Goal: Task Accomplishment & Management: Use online tool/utility

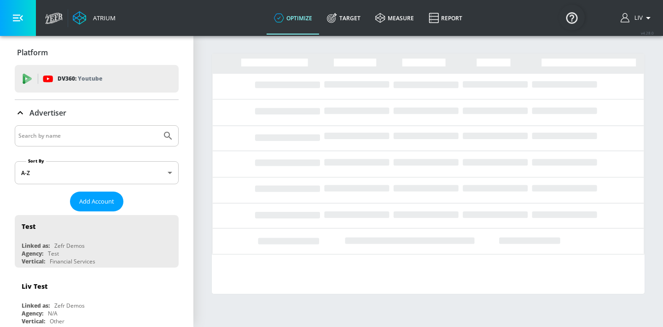
click at [115, 135] on input "Search by name" at bounding box center [88, 136] width 140 height 12
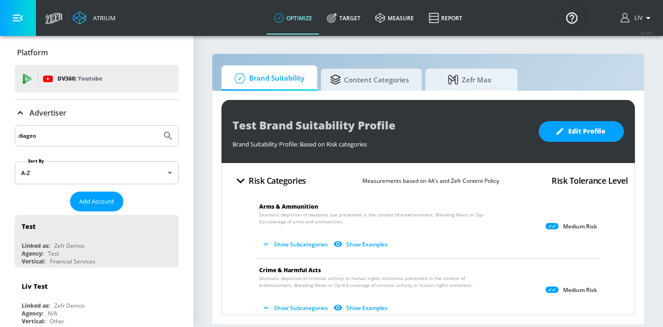
type input "diageo"
click at [158, 126] on button "Submit Search" at bounding box center [168, 136] width 20 height 20
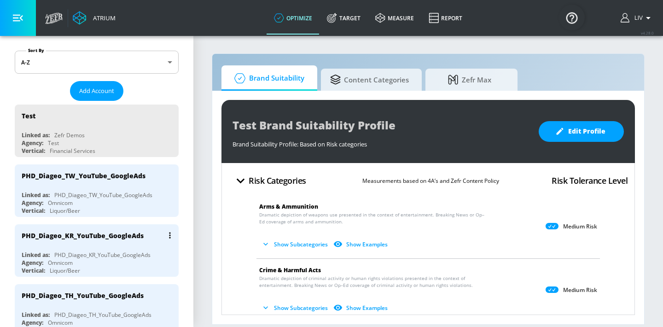
scroll to position [160, 0]
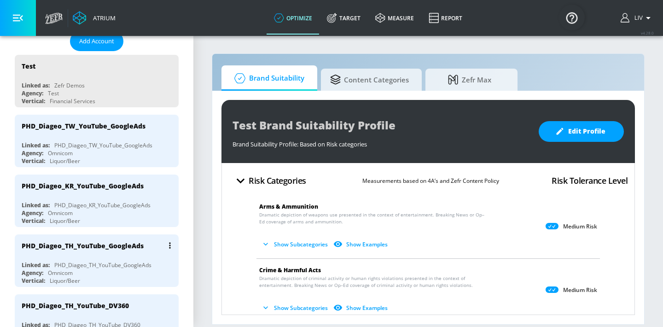
click at [112, 255] on div "PHD_Diageo_TH_YouTube_GoogleAds Linked as: PHD_Diageo_TH_YouTube_GoogleAds Agen…" at bounding box center [97, 260] width 164 height 52
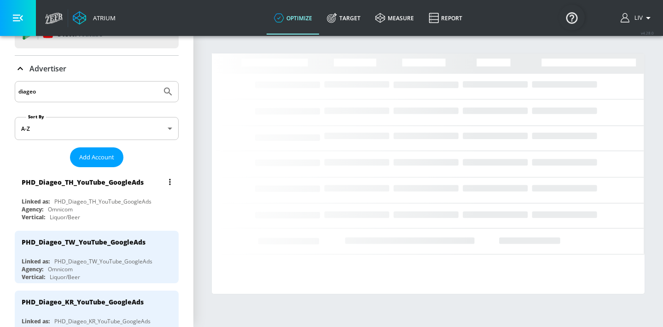
scroll to position [39, 0]
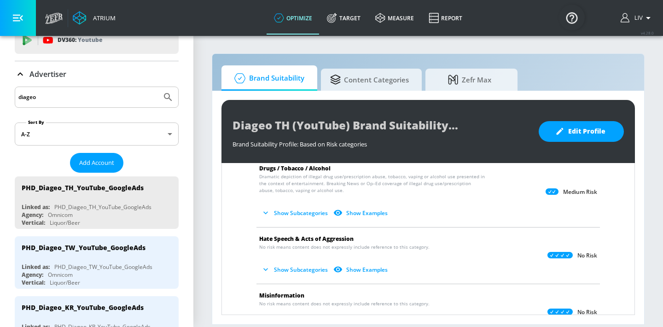
scroll to position [170, 0]
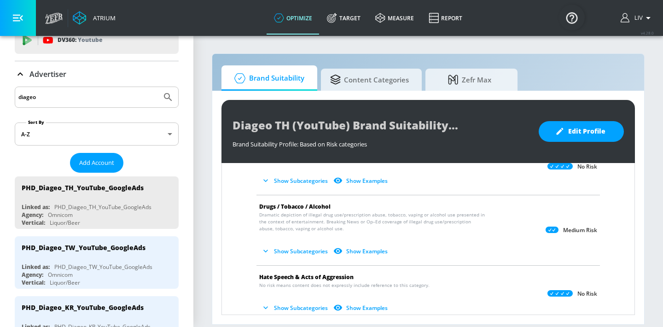
click at [302, 251] on button "Show Subcategories" at bounding box center [295, 251] width 72 height 15
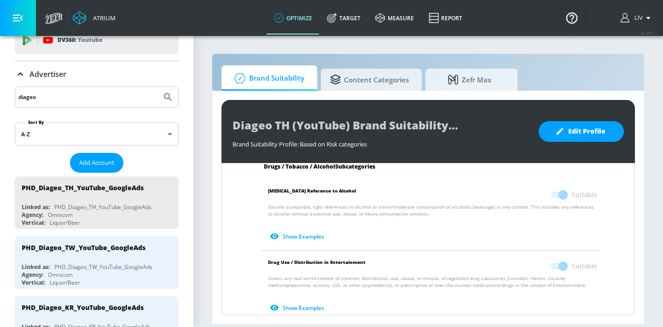
scroll to position [198, 0]
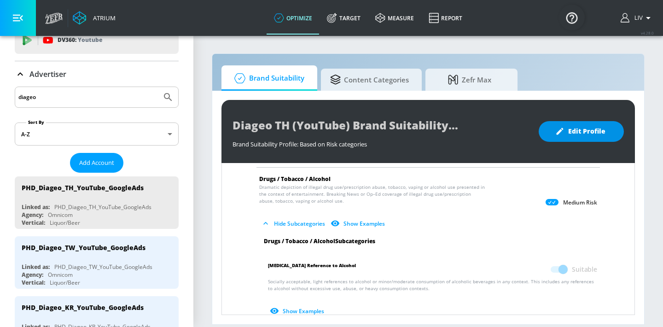
click at [596, 138] on button "Edit Profile" at bounding box center [581, 131] width 85 height 21
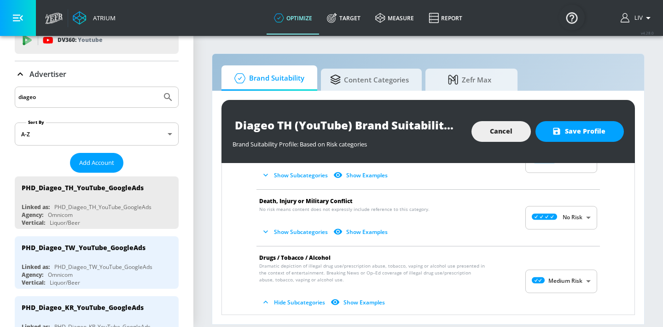
scroll to position [137, 0]
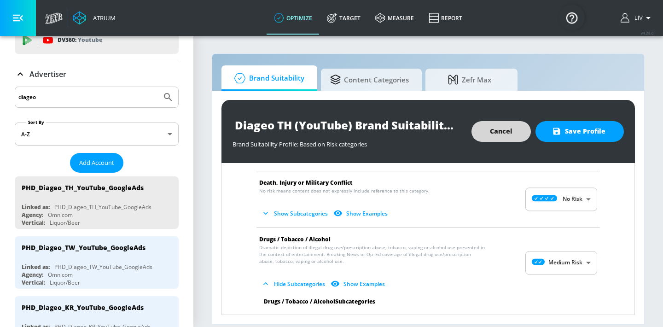
click at [497, 128] on span "Cancel" at bounding box center [501, 132] width 23 height 12
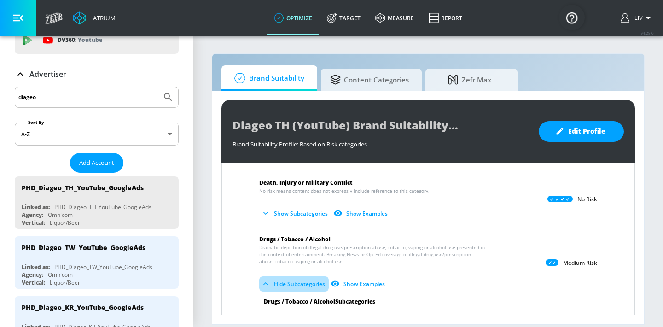
click at [265, 280] on icon "button" at bounding box center [265, 283] width 9 height 9
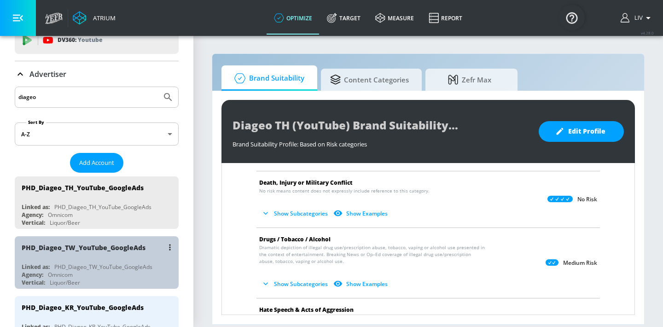
click at [122, 252] on div "PHD_Diageo_TW_YouTube_GoogleAds" at bounding box center [99, 247] width 155 height 22
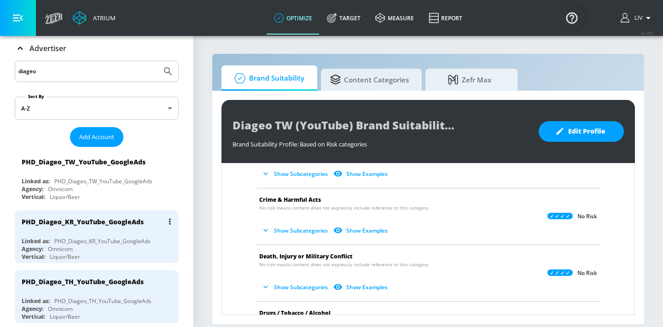
scroll to position [66, 0]
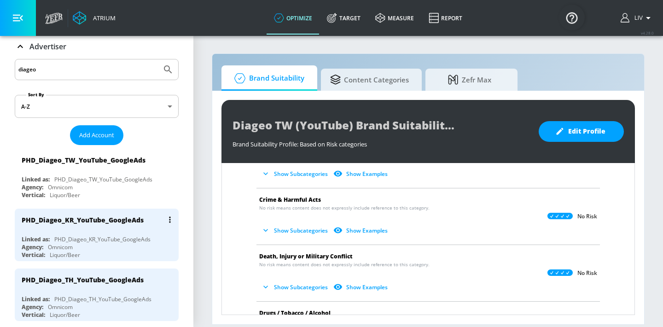
click at [120, 225] on div "PHD_Diageo_KR_YouTube_GoogleAds" at bounding box center [99, 220] width 155 height 22
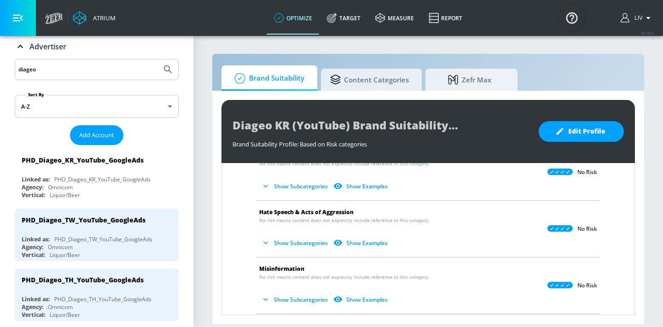
scroll to position [219, 0]
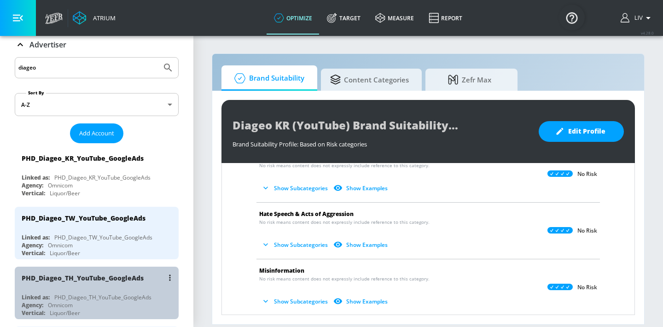
click at [126, 285] on div "PHD_Diageo_TH_YouTube_GoogleAds" at bounding box center [99, 278] width 155 height 22
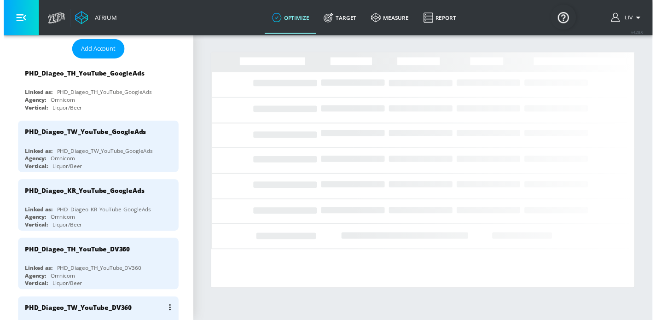
scroll to position [326, 0]
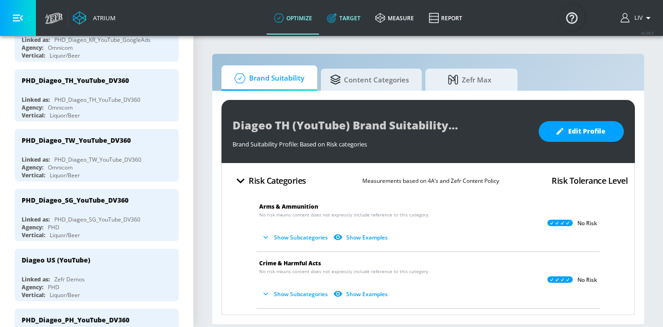
click at [349, 18] on link "Target" at bounding box center [344, 17] width 48 height 33
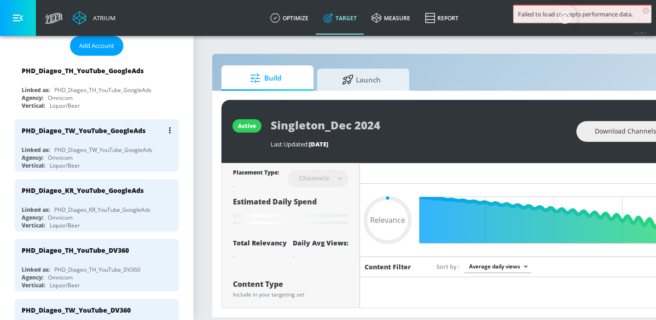
scroll to position [139, 0]
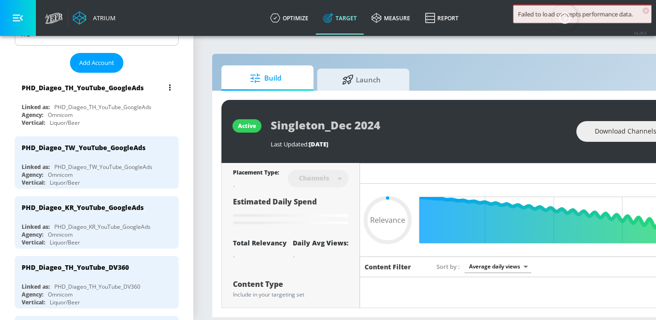
click at [97, 99] on div "PHD_Diageo_TH_YouTube_GoogleAds Linked as: PHD_Diageo_TH_YouTube_GoogleAds Agen…" at bounding box center [97, 102] width 164 height 52
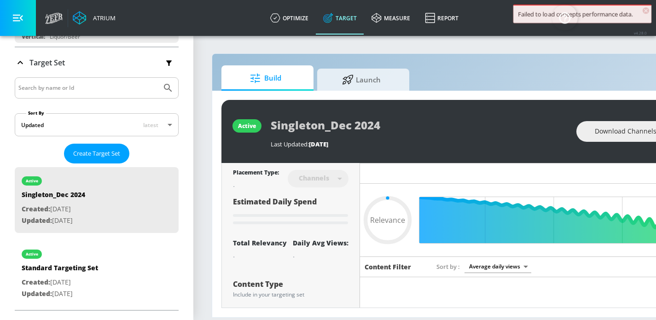
type input "0.7"
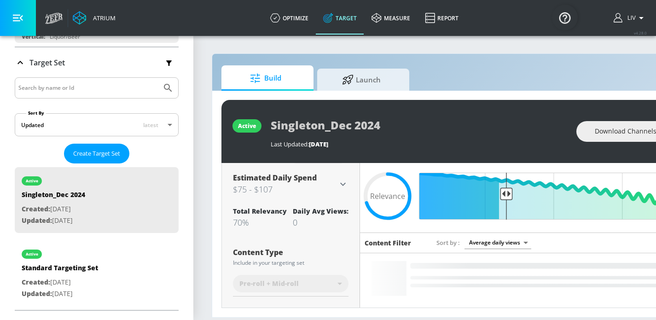
scroll to position [0, 0]
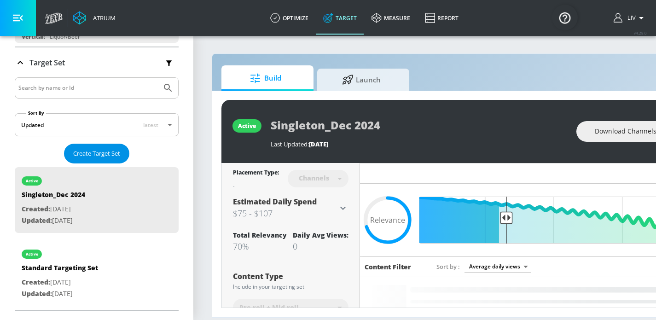
click at [100, 151] on span "Create Target Set" at bounding box center [96, 153] width 47 height 11
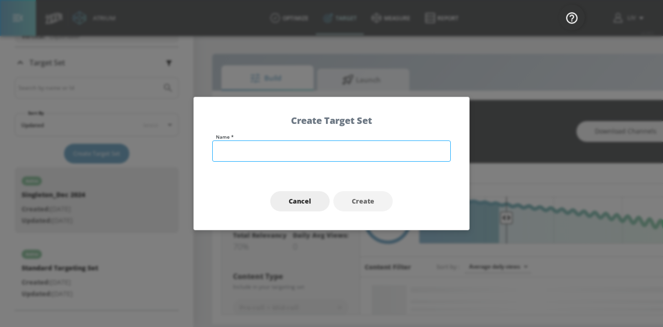
click at [297, 148] on input "text" at bounding box center [331, 150] width 239 height 21
type input "Luxury"
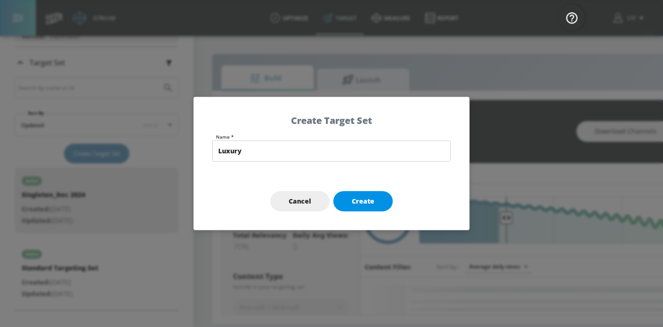
click at [365, 204] on span "Create" at bounding box center [363, 202] width 23 height 12
type input "Luxury"
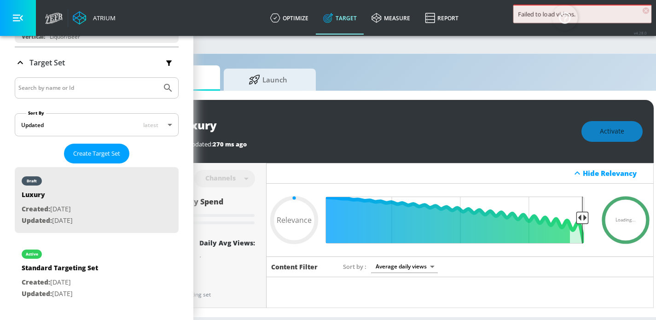
scroll to position [0, 126]
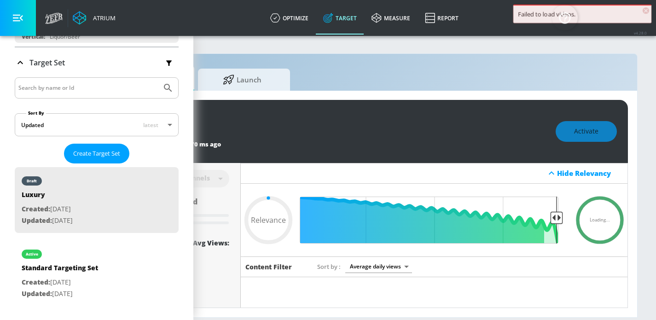
type input "0.7"
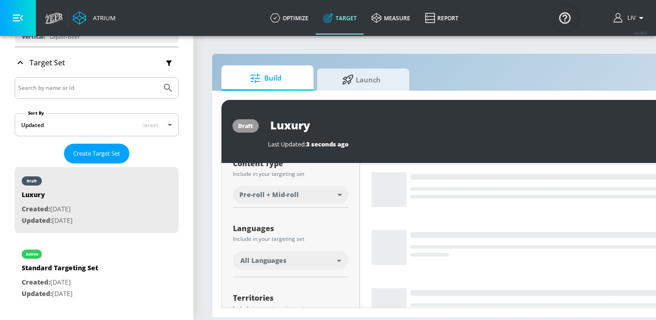
scroll to position [105, 0]
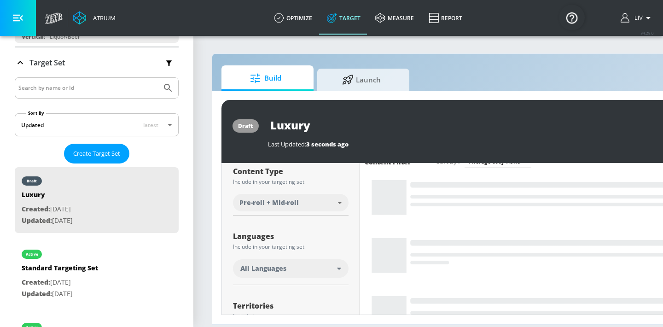
click at [326, 204] on body "Atrium optimize Target measure Report optimize Target measure Report v 4.28.0 L…" at bounding box center [331, 163] width 663 height 327
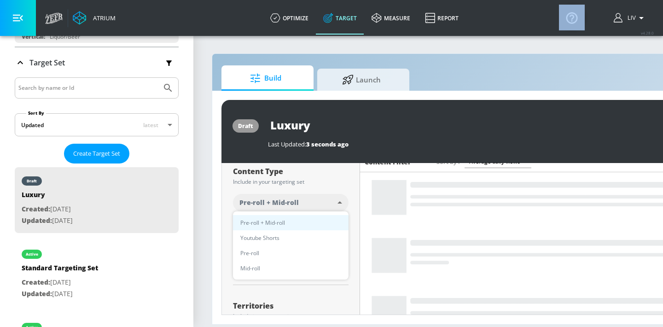
click at [326, 204] on div at bounding box center [331, 163] width 663 height 327
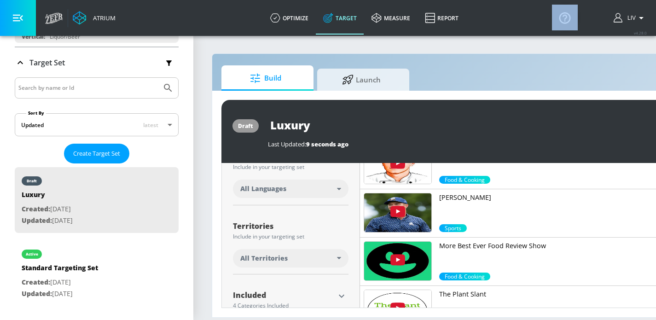
scroll to position [199, 0]
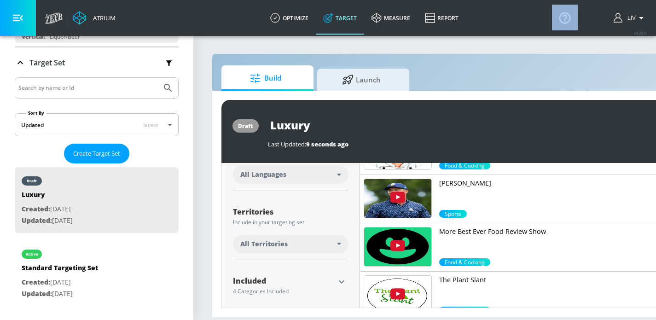
click at [337, 239] on div "All Territories" at bounding box center [291, 244] width 116 height 18
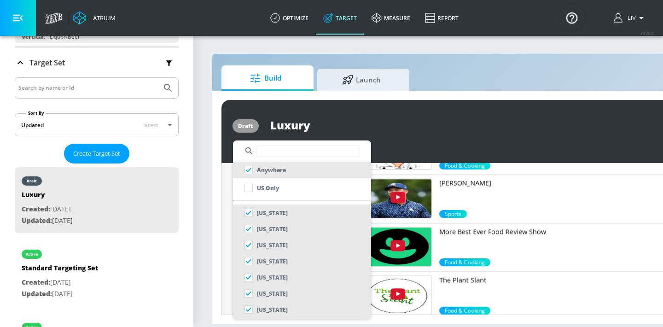
click at [419, 145] on div at bounding box center [331, 163] width 663 height 327
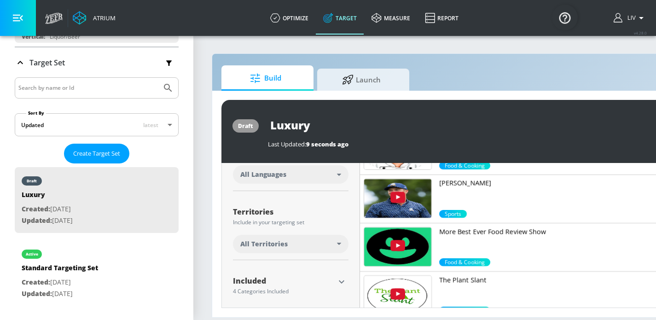
scroll to position [248, 0]
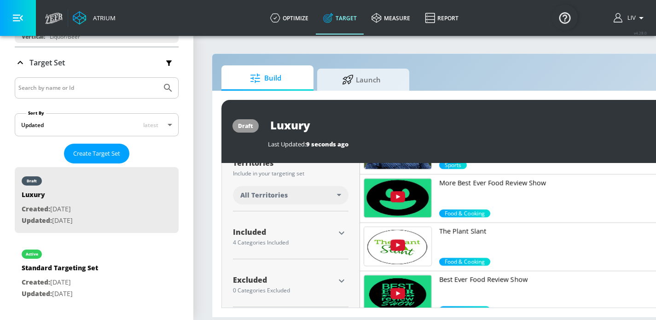
click at [342, 232] on icon "button" at bounding box center [341, 232] width 11 height 11
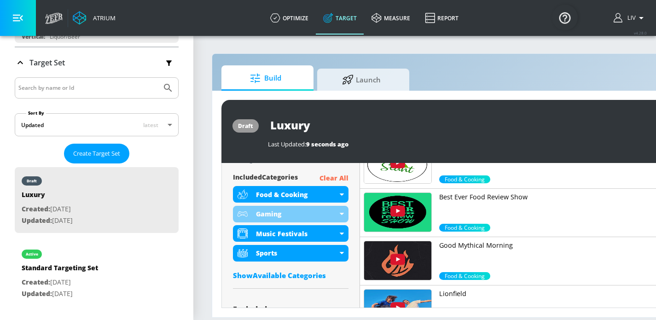
click at [335, 182] on p "Clear All" at bounding box center [334, 179] width 29 height 12
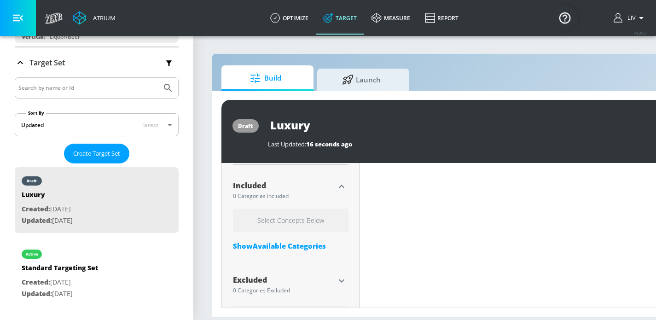
click at [298, 247] on div "Show Available Categories" at bounding box center [291, 245] width 116 height 9
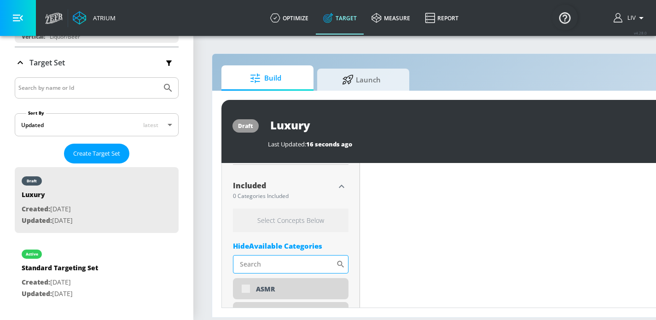
click at [307, 260] on input "Sort By" at bounding box center [284, 264] width 103 height 18
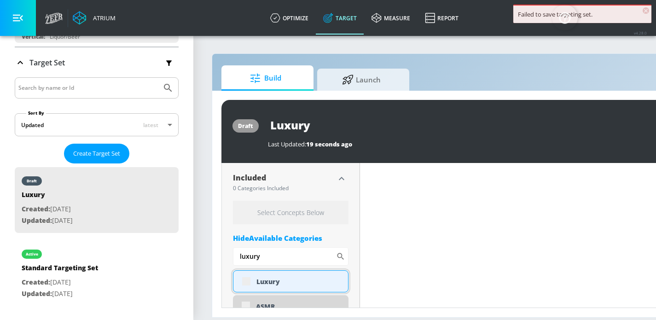
scroll to position [319, 0]
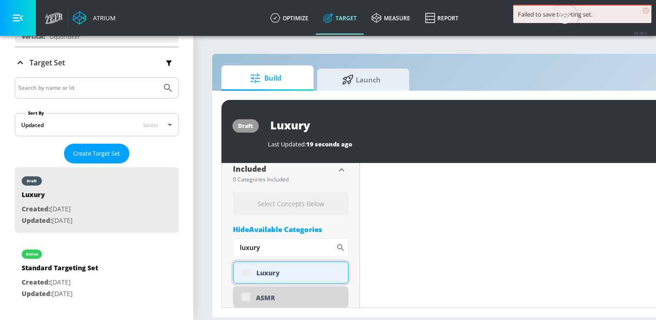
type input "luxury"
click at [245, 274] on div "Luxury" at bounding box center [291, 273] width 116 height 22
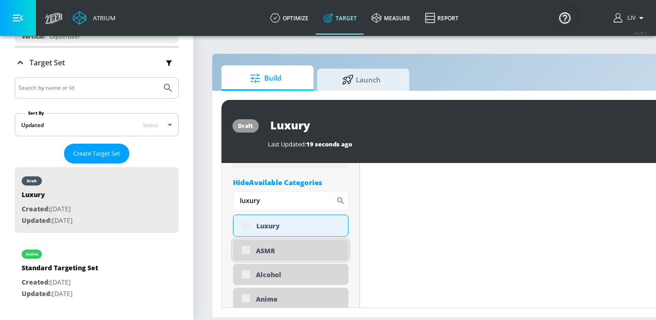
scroll to position [356, 0]
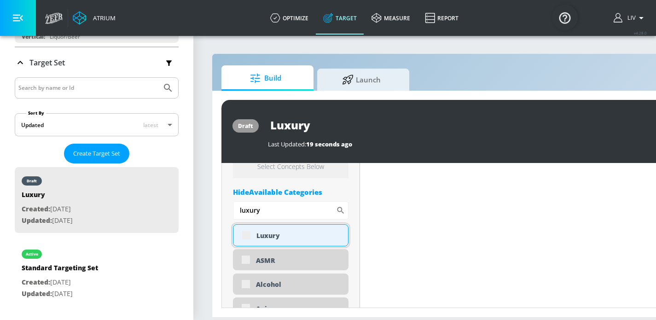
click at [248, 237] on div "Luxury" at bounding box center [291, 235] width 116 height 22
click at [260, 235] on div "Luxury" at bounding box center [298, 233] width 85 height 9
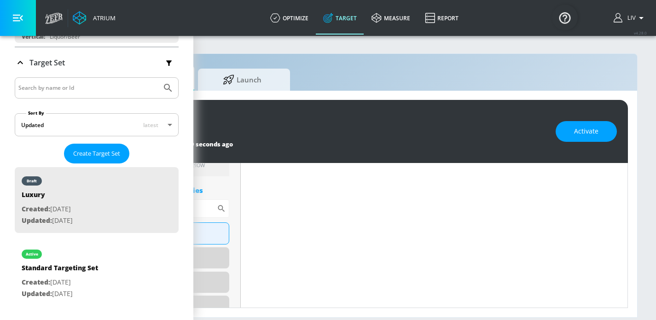
scroll to position [0, 0]
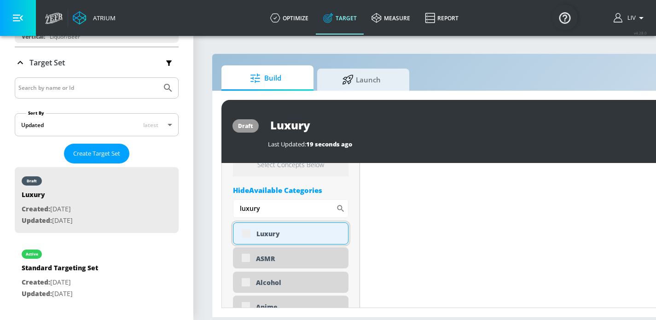
click at [252, 235] on div "Luxury" at bounding box center [291, 233] width 116 height 22
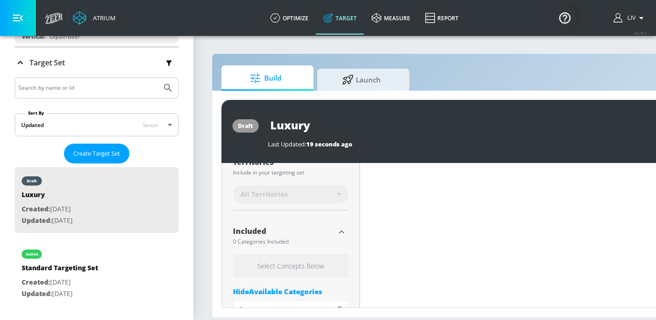
scroll to position [296, 0]
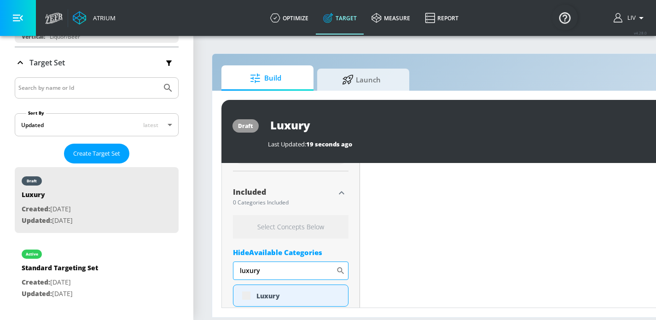
click at [268, 265] on input "luxury" at bounding box center [284, 271] width 103 height 18
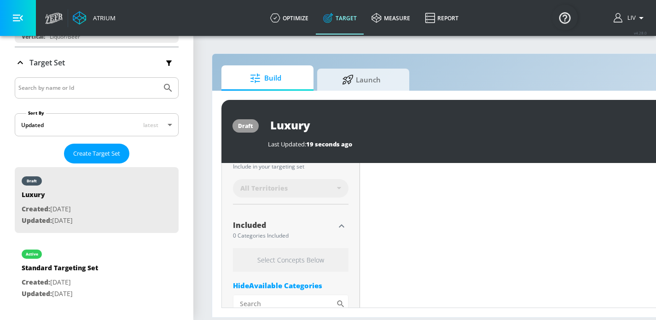
scroll to position [326, 0]
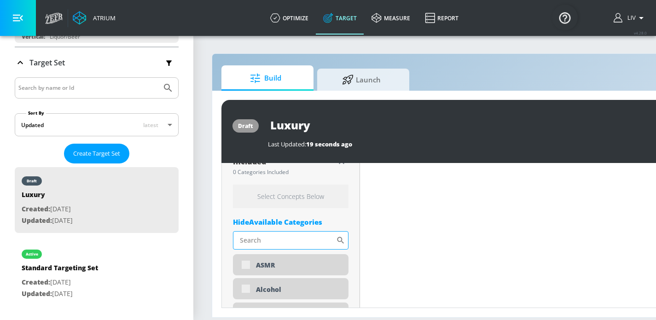
click at [285, 243] on input "Sort By" at bounding box center [284, 240] width 103 height 18
type input "luxury"
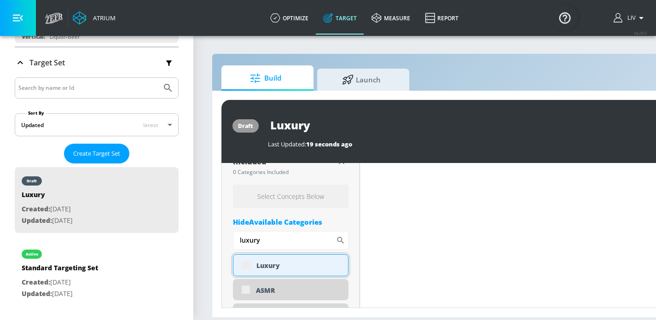
click at [252, 268] on div "Luxury" at bounding box center [291, 265] width 116 height 22
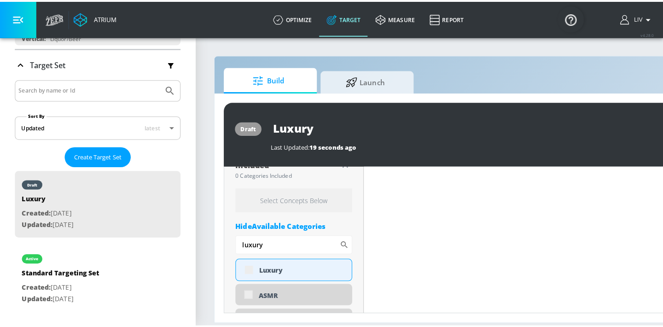
scroll to position [143, 0]
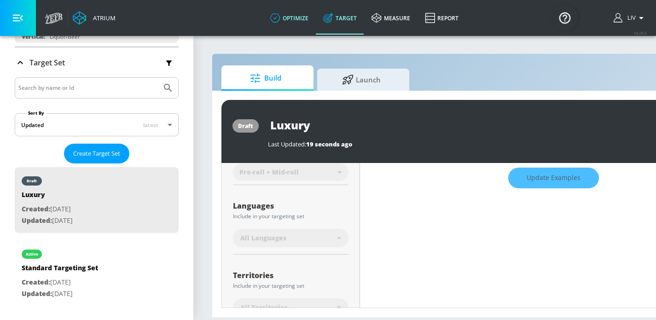
click at [303, 24] on link "optimize" at bounding box center [289, 17] width 53 height 33
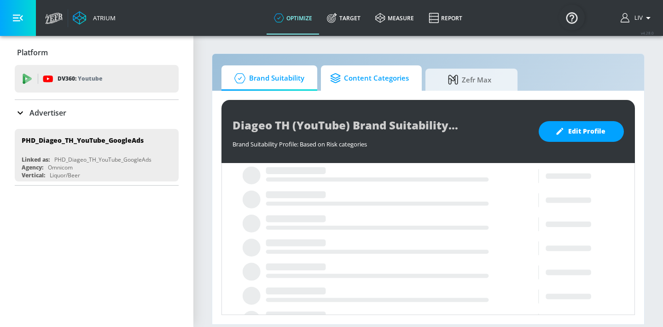
click at [386, 78] on span "Content Categories" at bounding box center [369, 78] width 79 height 22
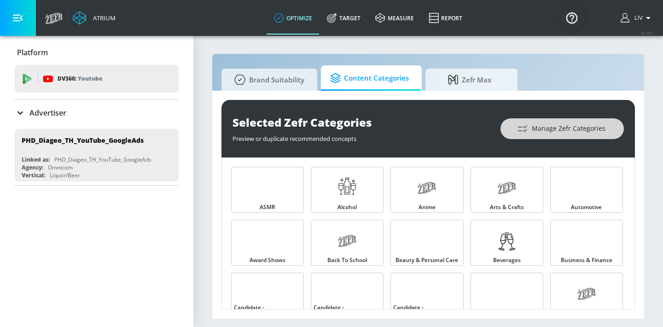
click at [528, 128] on icon "button" at bounding box center [522, 128] width 11 height 11
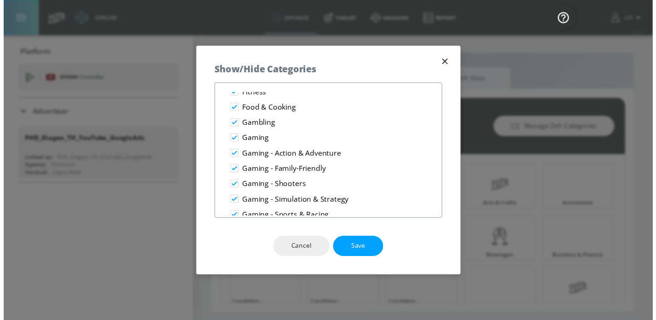
scroll to position [1601, 0]
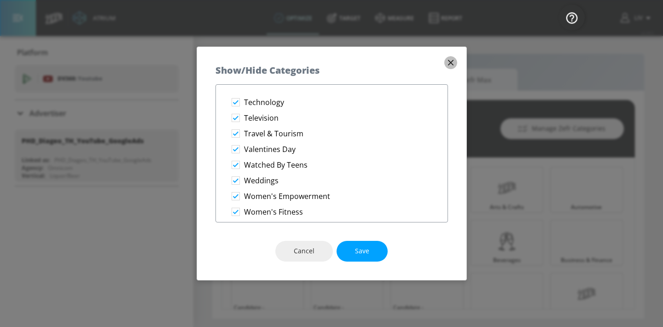
click at [453, 60] on icon "button" at bounding box center [451, 63] width 6 height 6
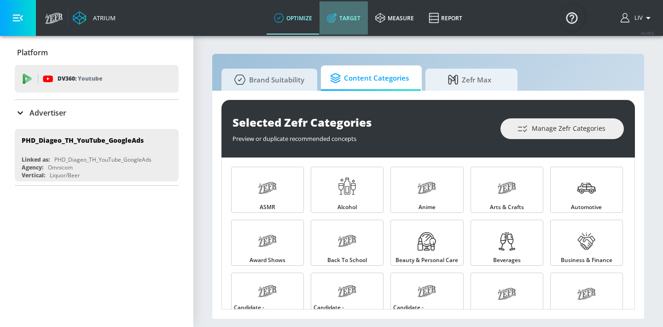
click at [343, 18] on link "Target" at bounding box center [344, 17] width 48 height 33
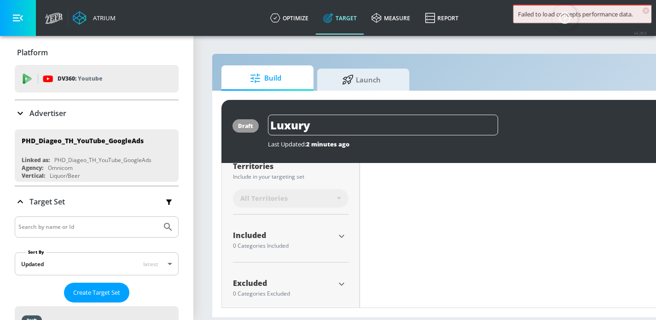
scroll to position [256, 0]
click at [338, 228] on icon "button" at bounding box center [341, 232] width 11 height 11
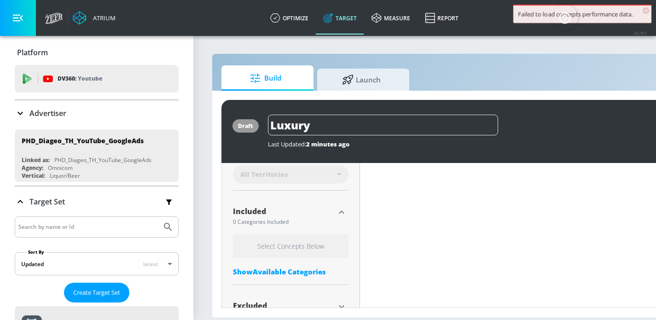
scroll to position [302, 0]
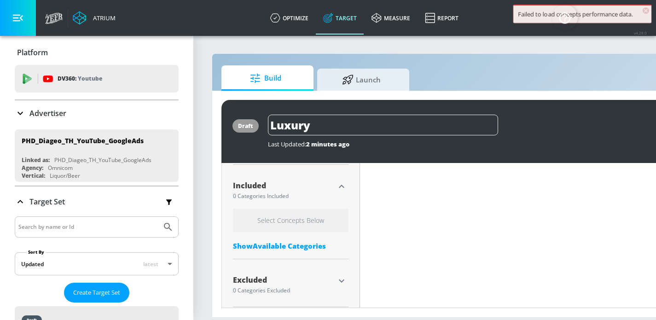
click at [317, 249] on div "Show Available Categories" at bounding box center [291, 245] width 116 height 9
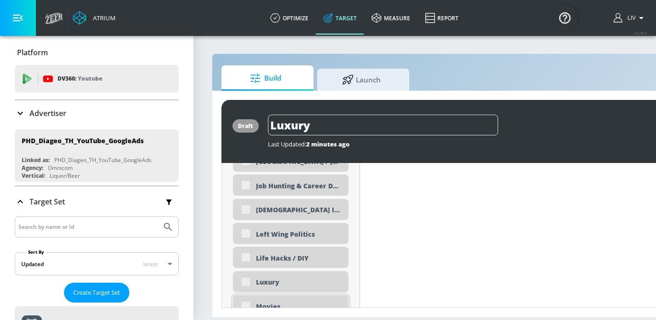
scroll to position [1705, 0]
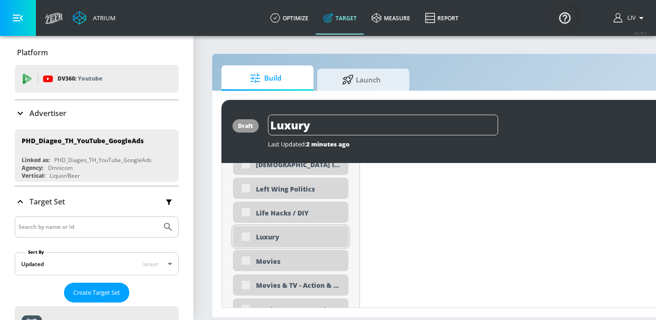
click at [248, 237] on div "Luxury" at bounding box center [291, 236] width 116 height 21
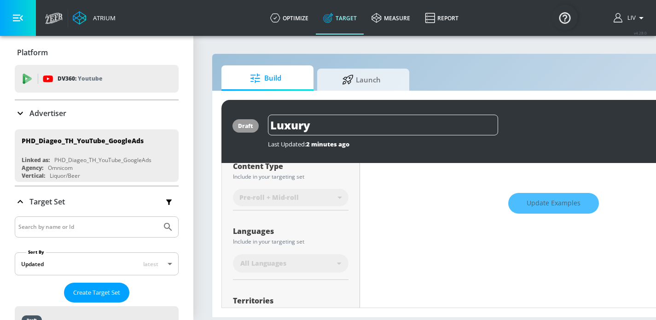
scroll to position [41, 0]
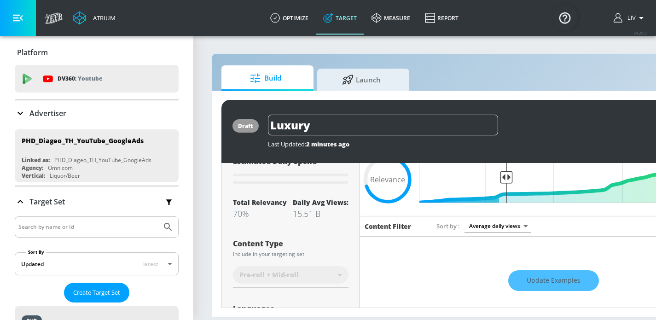
drag, startPoint x: 559, startPoint y: 284, endPoint x: 516, endPoint y: 284, distance: 43.3
click at [558, 284] on div "Update Examples" at bounding box center [553, 281] width 387 height 32
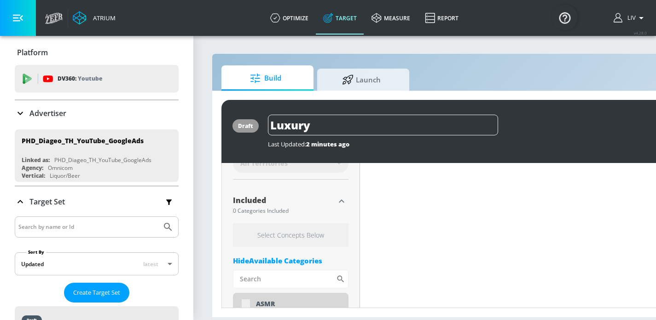
scroll to position [286, 0]
click at [261, 212] on div "0 Categories Included" at bounding box center [284, 212] width 102 height 6
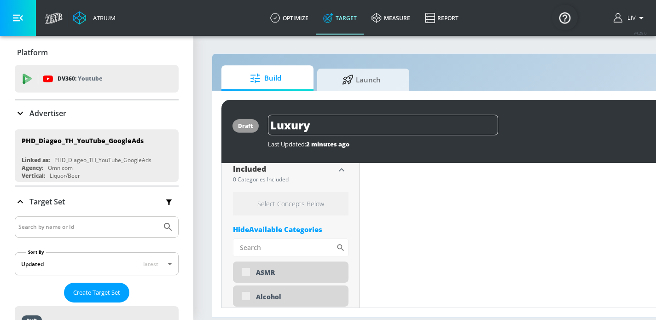
scroll to position [366, 0]
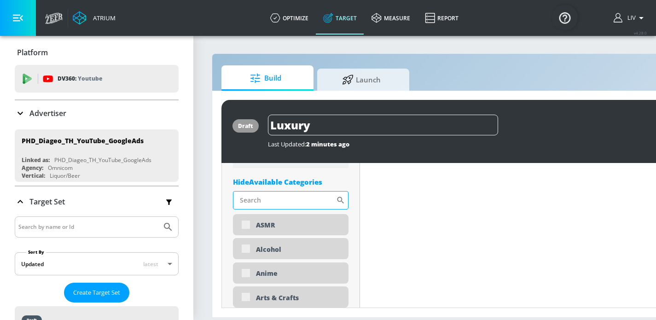
click at [274, 204] on input "Sort By" at bounding box center [284, 200] width 103 height 18
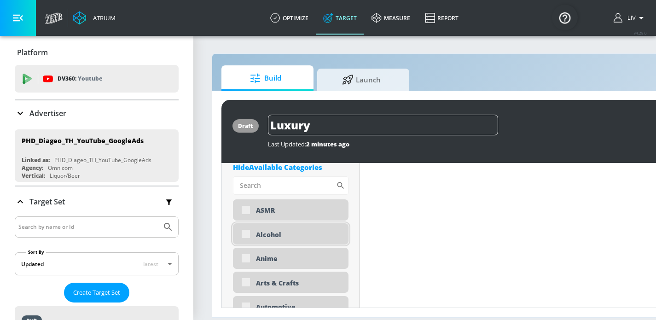
scroll to position [371, 0]
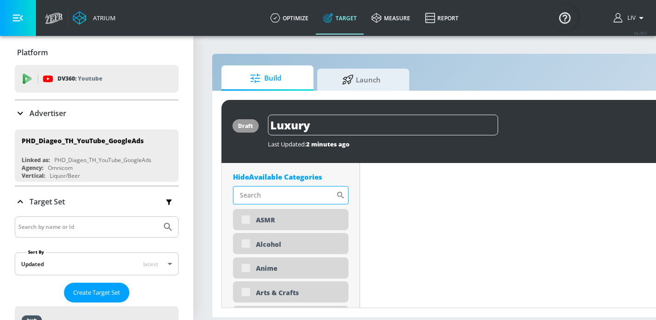
click at [272, 192] on input "Sort By" at bounding box center [284, 195] width 103 height 18
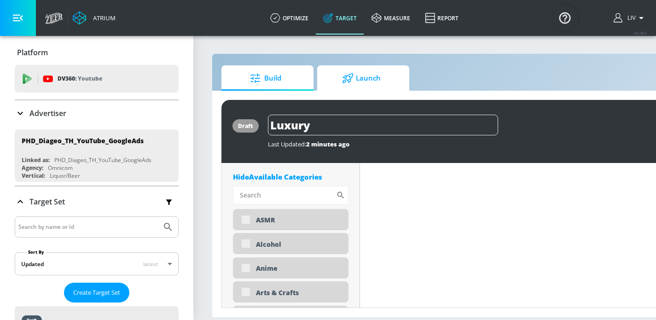
click at [356, 80] on span "Launch" at bounding box center [361, 78] width 70 height 22
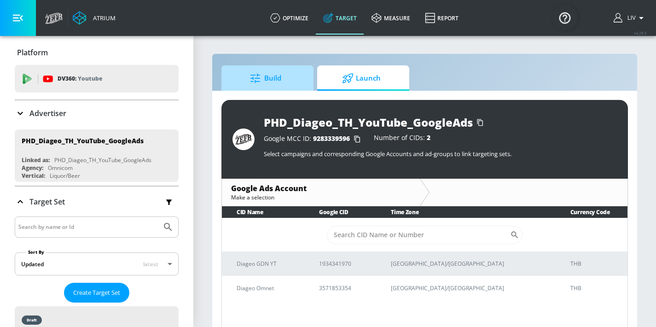
click at [294, 80] on span "Build" at bounding box center [266, 78] width 70 height 22
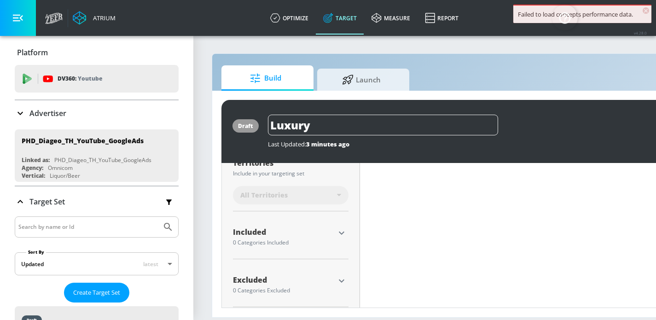
scroll to position [254, 0]
click at [340, 233] on icon "button" at bounding box center [342, 234] width 6 height 3
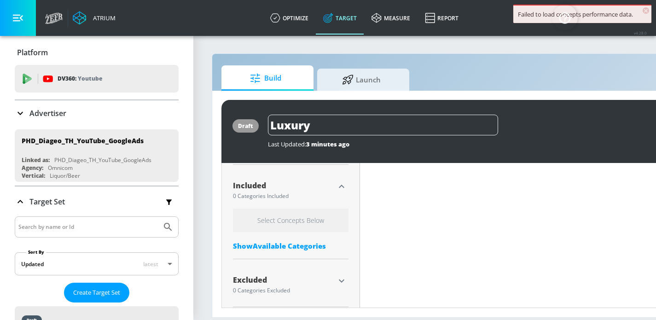
click at [308, 242] on div "Show Available Categories" at bounding box center [291, 245] width 116 height 9
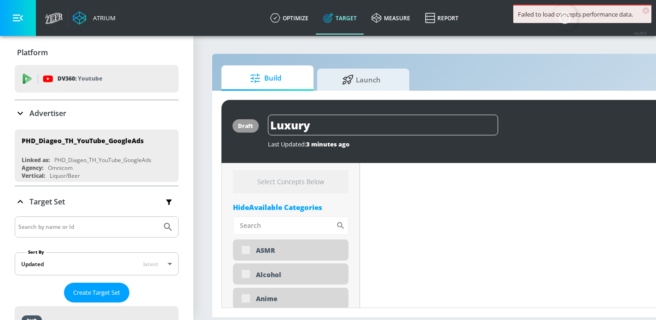
scroll to position [381, 0]
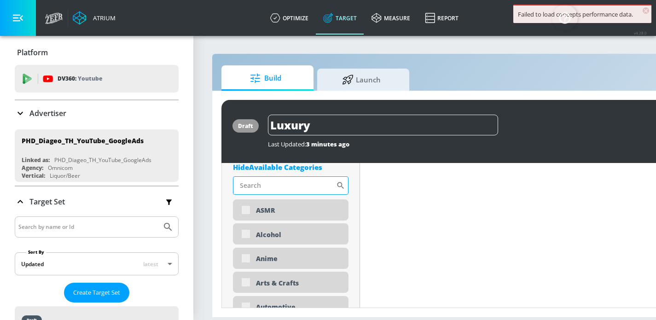
click at [294, 187] on input "Sort By" at bounding box center [284, 185] width 103 height 18
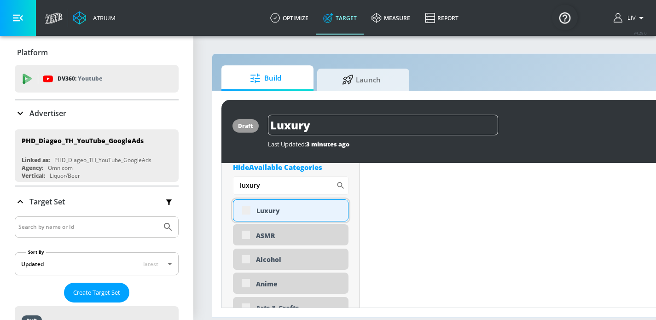
type input "luxury"
click at [249, 209] on div "Luxury" at bounding box center [291, 210] width 116 height 22
click at [249, 210] on div "Luxury" at bounding box center [291, 210] width 116 height 22
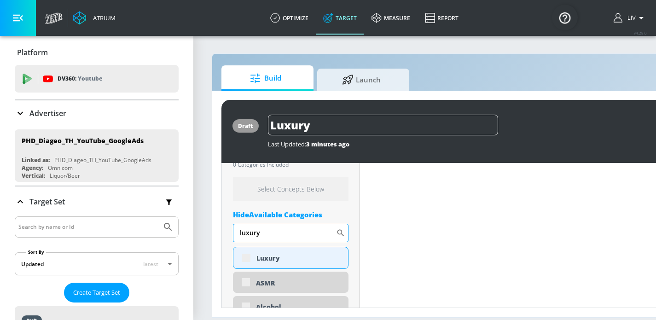
scroll to position [340, 0]
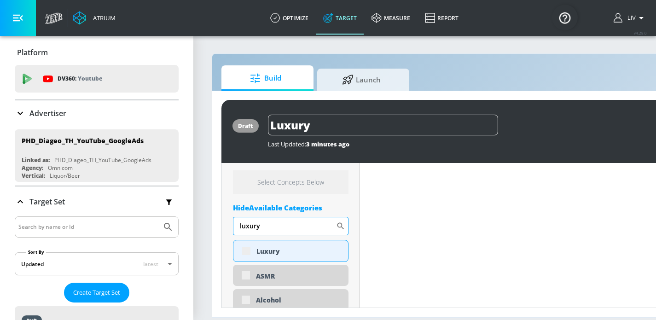
click at [283, 233] on input "luxury" at bounding box center [284, 226] width 103 height 18
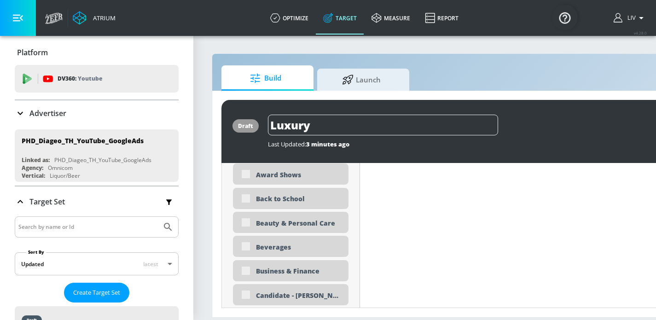
scroll to position [386, 0]
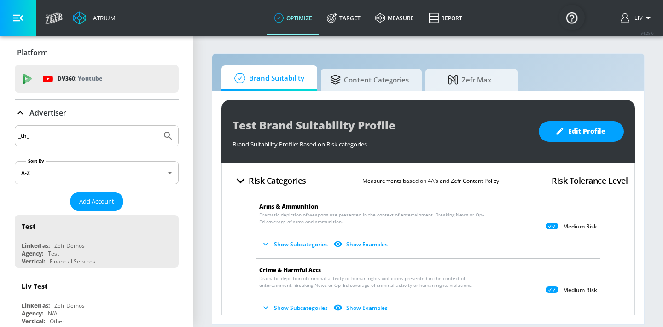
type input "_th_"
click at [163, 140] on icon "Submit Search" at bounding box center [168, 135] width 11 height 11
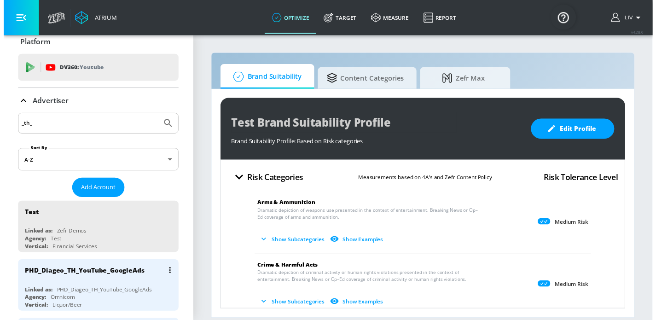
scroll to position [20, 0]
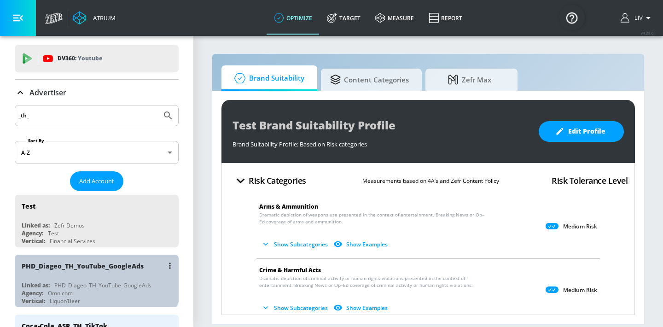
click at [95, 268] on div "PHD_Diageo_TH_YouTube_GoogleAds" at bounding box center [83, 266] width 122 height 9
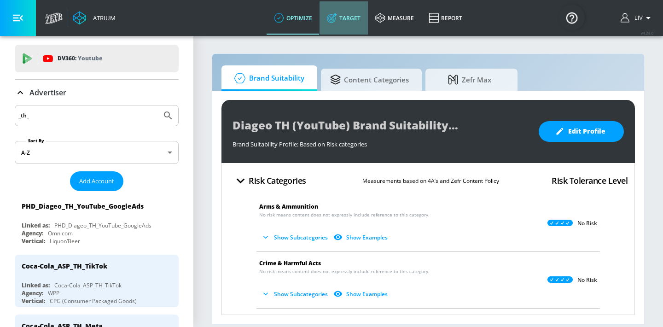
click at [350, 23] on link "Target" at bounding box center [344, 17] width 48 height 33
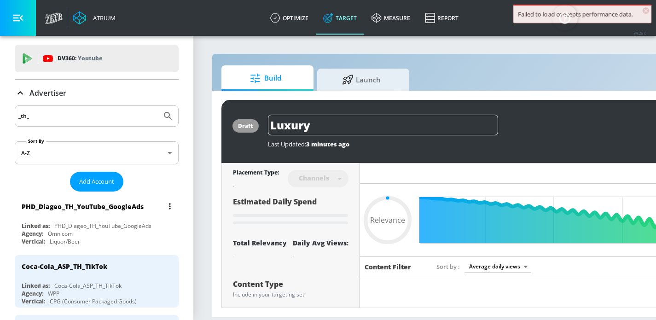
click at [124, 217] on div "PHD_Diageo_TH_YouTube_GoogleAds Linked as: PHD_Diageo_TH_YouTube_GoogleAds Agen…" at bounding box center [97, 221] width 164 height 52
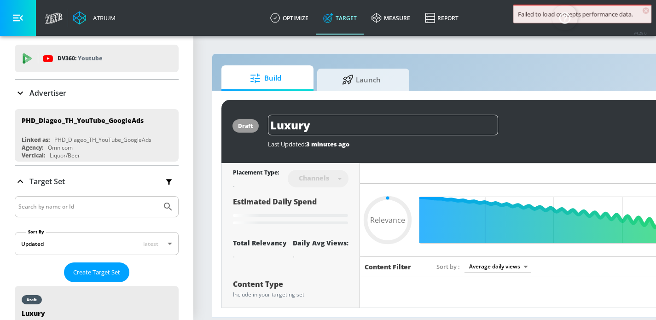
type input "0.7"
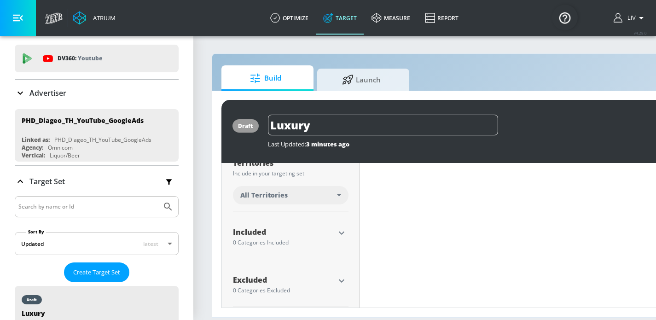
scroll to position [7, 0]
click at [339, 227] on icon "button" at bounding box center [341, 232] width 11 height 11
drag, startPoint x: 329, startPoint y: 318, endPoint x: 353, endPoint y: 324, distance: 24.6
click at [351, 320] on html "Atrium optimize Target measure Report optimize Target measure Report v 4.28.0 L…" at bounding box center [328, 160] width 656 height 320
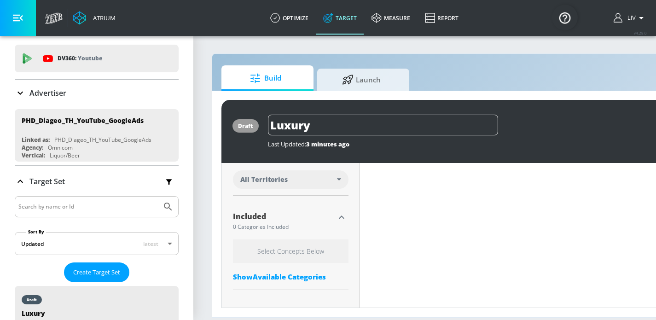
scroll to position [295, 0]
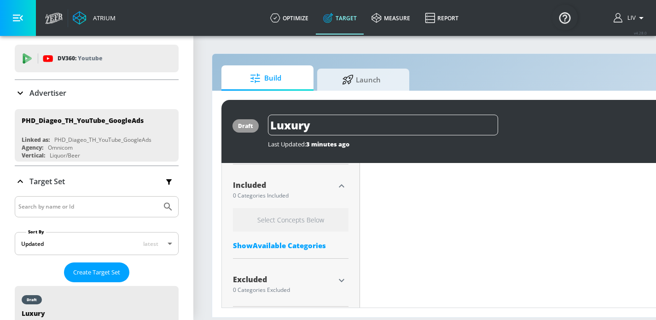
click at [299, 241] on div "Show Available Categories" at bounding box center [291, 245] width 116 height 9
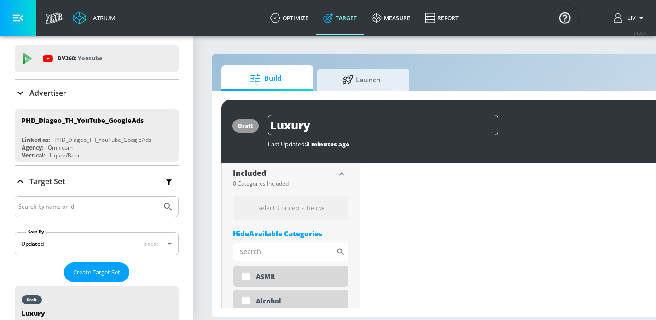
scroll to position [314, 0]
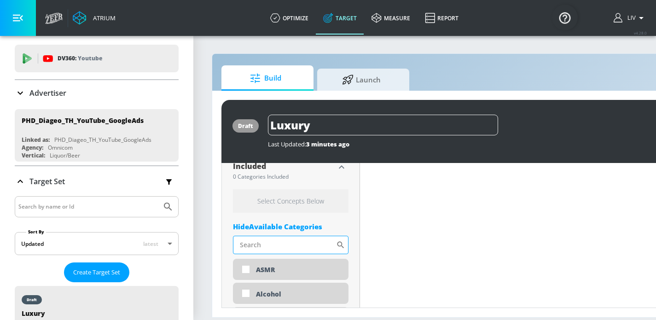
click at [286, 238] on input "Sort By" at bounding box center [284, 245] width 103 height 18
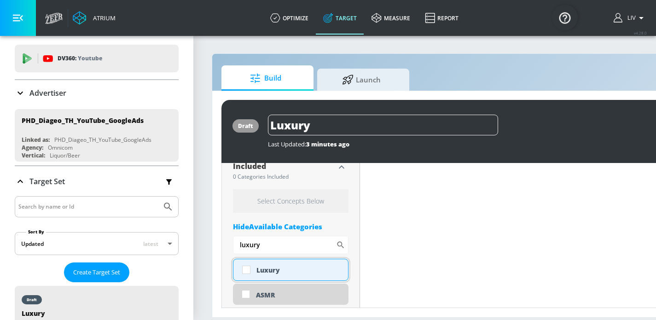
type input "luxury"
click at [270, 266] on div "Luxury" at bounding box center [298, 270] width 85 height 9
checkbox input "true"
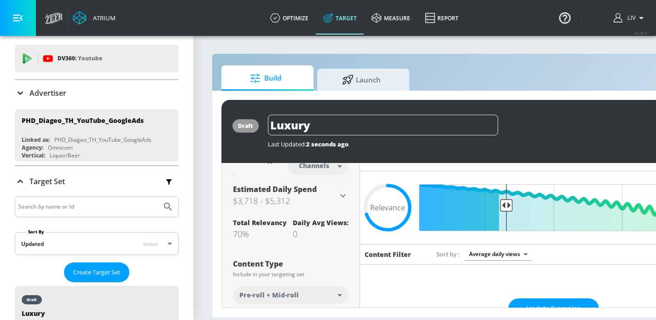
scroll to position [19, 0]
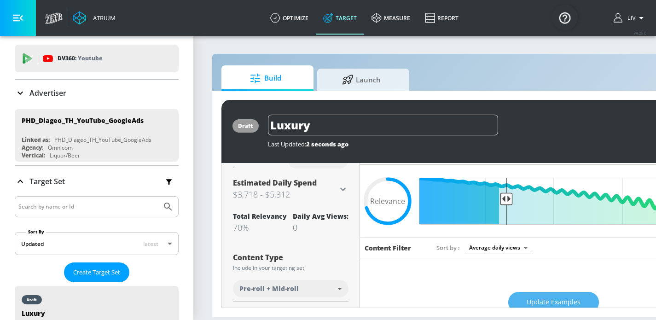
click at [540, 292] on button "Update Examples" at bounding box center [553, 302] width 91 height 21
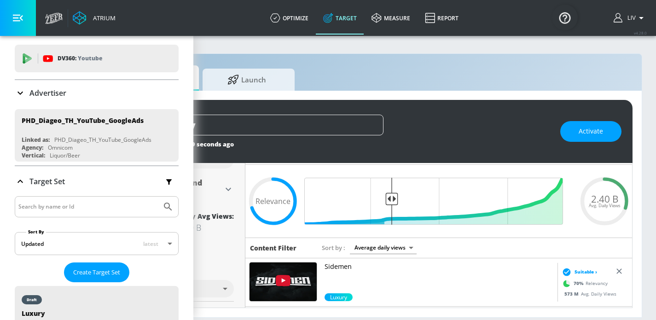
scroll to position [7, 126]
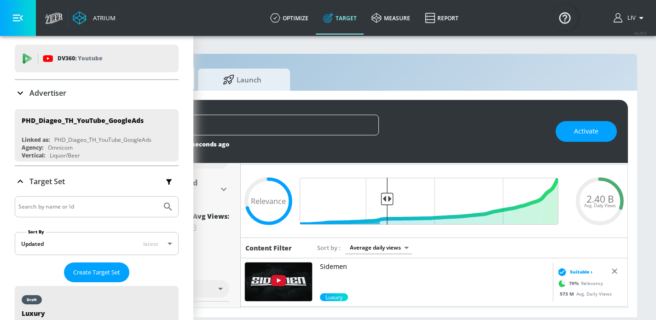
click at [478, 317] on section "Build Launch draft Luxury Last Updated: 9 seconds ago Activate Placement Type: …" at bounding box center [365, 177] width 582 height 285
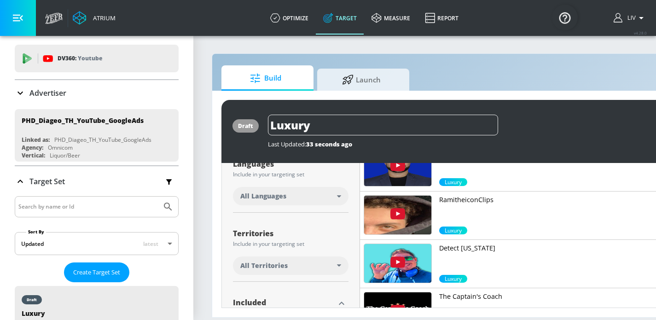
scroll to position [0, 0]
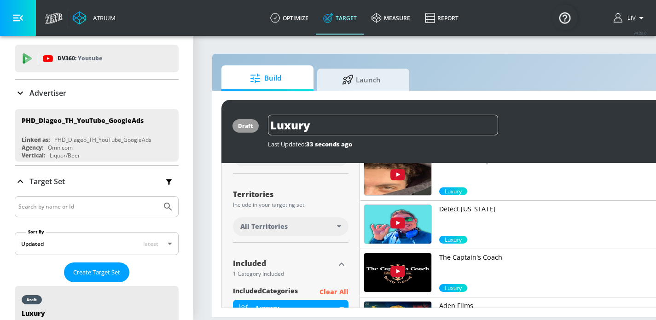
click at [316, 226] on div "All Territories" at bounding box center [288, 226] width 97 height 9
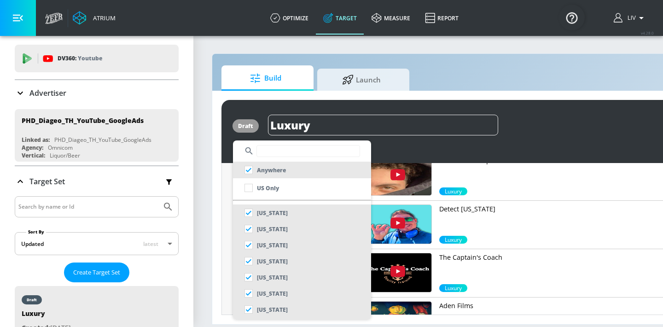
click at [305, 152] on input "text" at bounding box center [308, 151] width 104 height 12
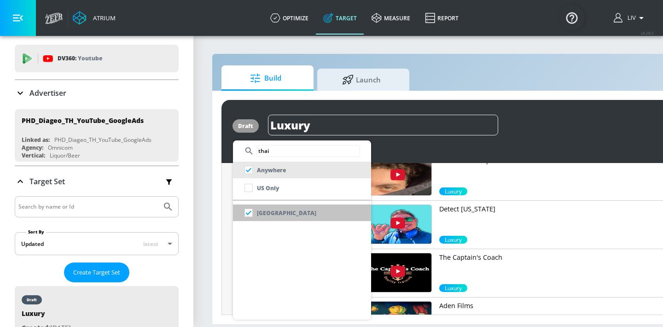
type input "thai"
click at [292, 208] on li "[GEOGRAPHIC_DATA]" at bounding box center [302, 212] width 138 height 17
checkbox input "false"
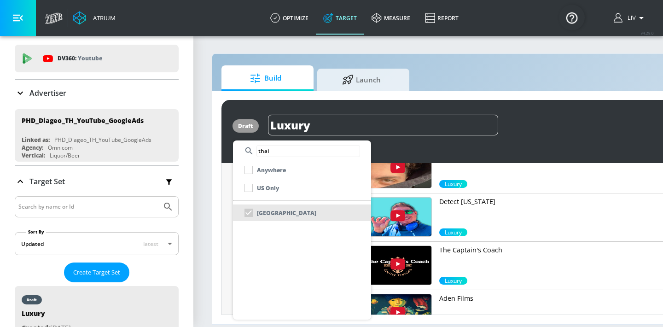
click at [517, 127] on div at bounding box center [331, 163] width 663 height 327
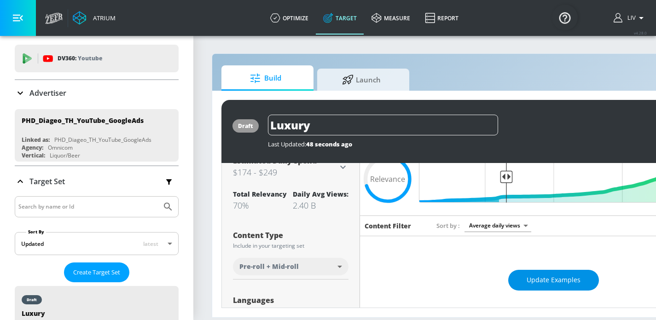
click at [533, 275] on span "Update Examples" at bounding box center [554, 280] width 54 height 12
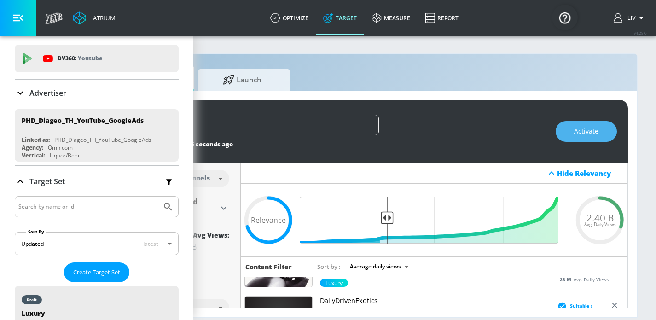
click at [568, 135] on button "Activate" at bounding box center [586, 131] width 61 height 21
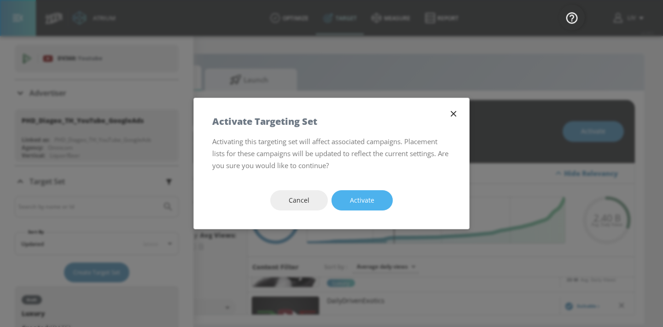
click at [387, 200] on button "Activate" at bounding box center [362, 200] width 61 height 21
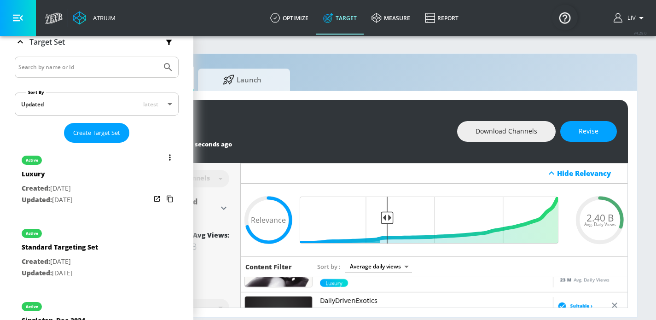
click at [118, 166] on div "active Luxury Created: [DATE] Updated: [DATE]" at bounding box center [97, 179] width 164 height 66
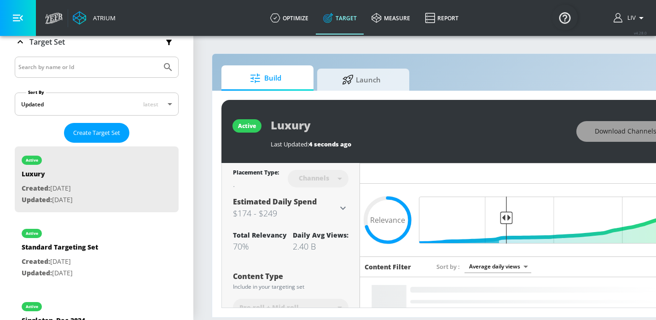
click at [598, 134] on button "Download Channels" at bounding box center [625, 131] width 99 height 21
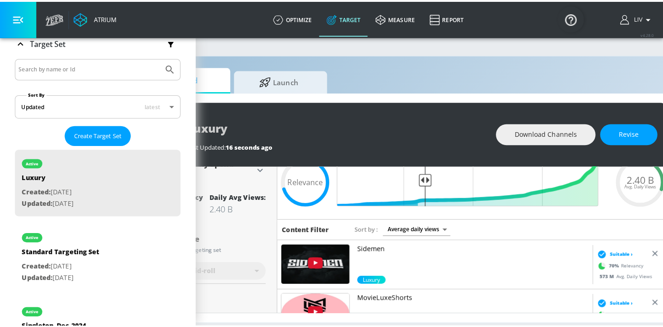
scroll to position [51, 0]
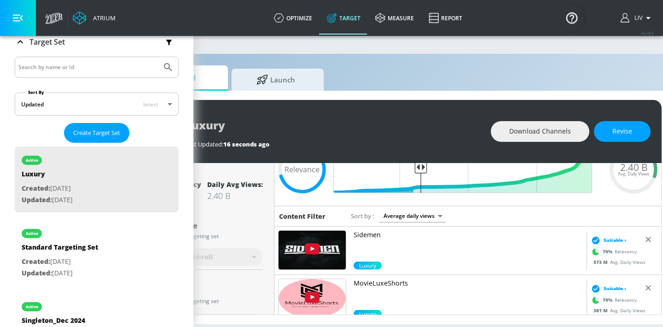
click at [422, 215] on body "Atrium optimize Target measure Report optimize Target measure Report v 4.28.0 L…" at bounding box center [245, 163] width 663 height 327
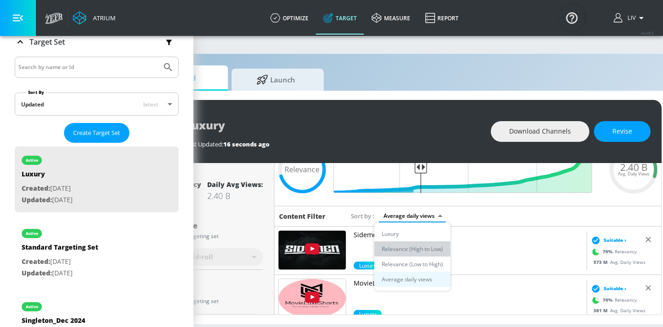
click at [437, 242] on li "Relevance (High to Low)" at bounding box center [412, 248] width 76 height 15
type input "score_desc"
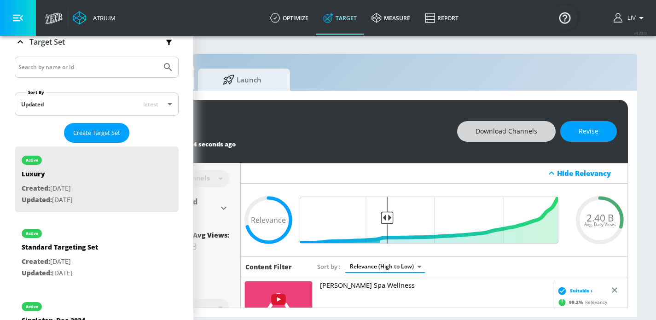
click at [526, 130] on span "Download Channels" at bounding box center [507, 132] width 62 height 12
copy p "[PERSON_NAME] Spa Wellness"
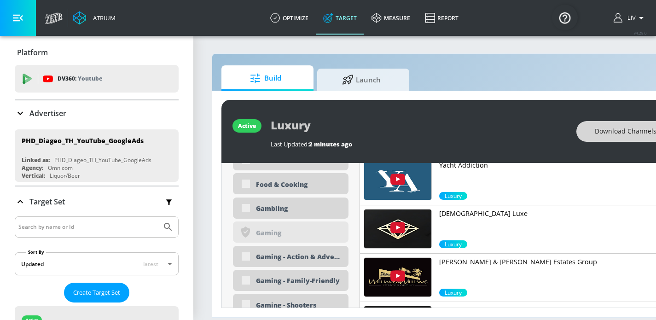
click at [116, 114] on div "Advertiser" at bounding box center [97, 113] width 164 height 11
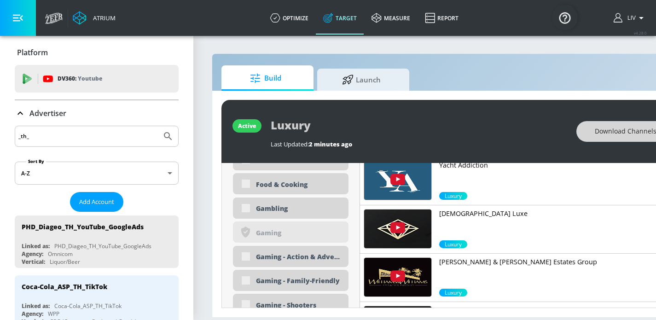
click at [112, 128] on div "_th_" at bounding box center [97, 136] width 164 height 21
click at [106, 139] on input "_th_" at bounding box center [88, 136] width 140 height 12
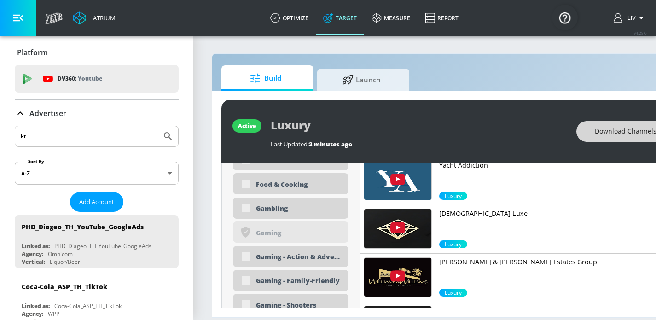
type input "_kr_"
click at [158, 126] on button "Submit Search" at bounding box center [168, 136] width 20 height 20
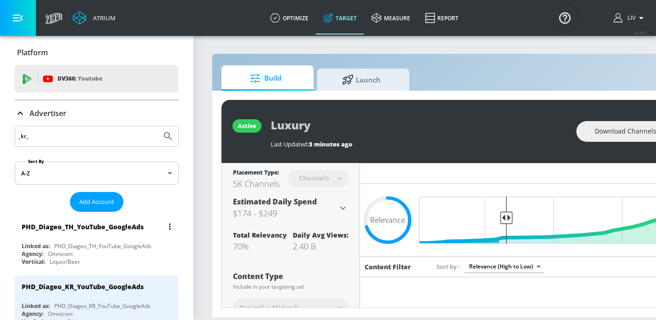
scroll to position [1868, 0]
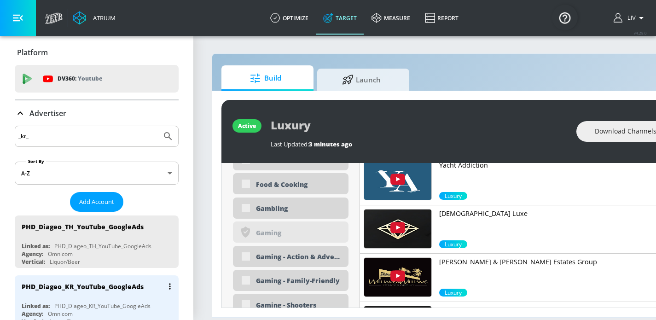
click at [118, 286] on div "PHD_Diageo_KR_YouTube_GoogleAds" at bounding box center [83, 286] width 122 height 9
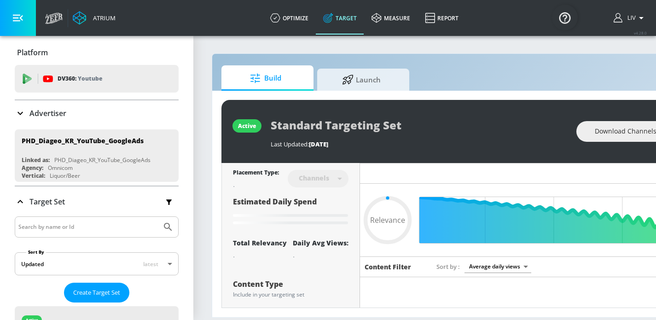
type input "0.05"
click at [96, 290] on span "Create Target Set" at bounding box center [96, 292] width 47 height 11
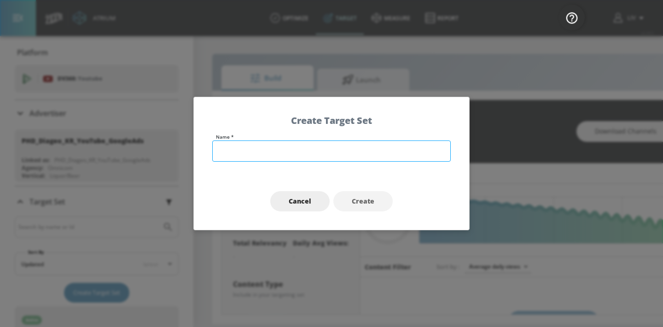
click at [297, 143] on input "text" at bounding box center [331, 150] width 239 height 21
type input "K-Pop"
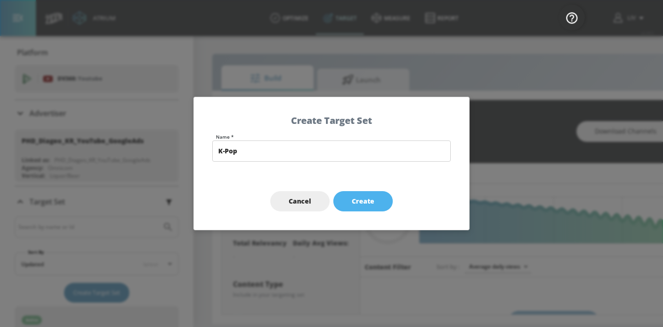
click at [379, 195] on button "Create" at bounding box center [362, 201] width 59 height 21
type input "K-Pop"
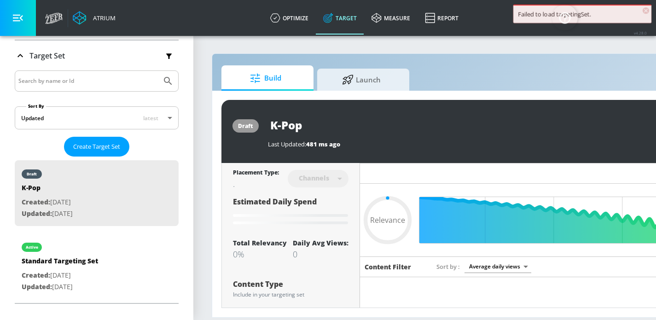
scroll to position [150, 0]
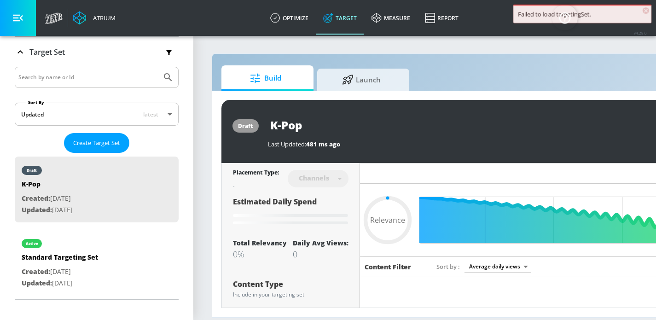
type input "0.7"
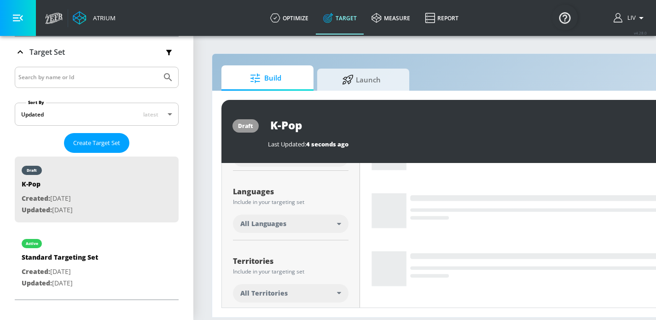
click at [330, 218] on div "All Languages" at bounding box center [291, 224] width 116 height 18
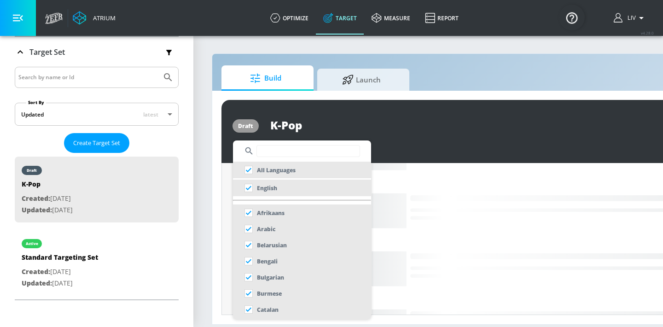
click at [412, 147] on div at bounding box center [331, 163] width 663 height 327
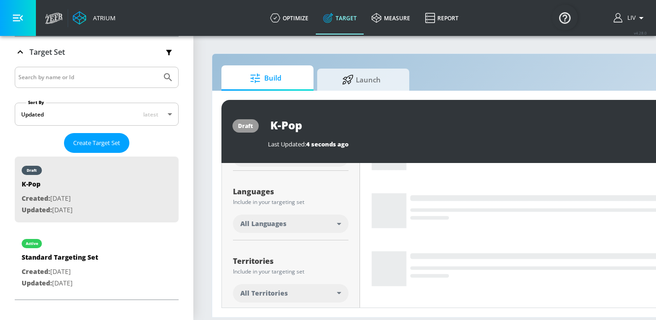
click at [293, 289] on div "All Territories" at bounding box center [288, 293] width 97 height 9
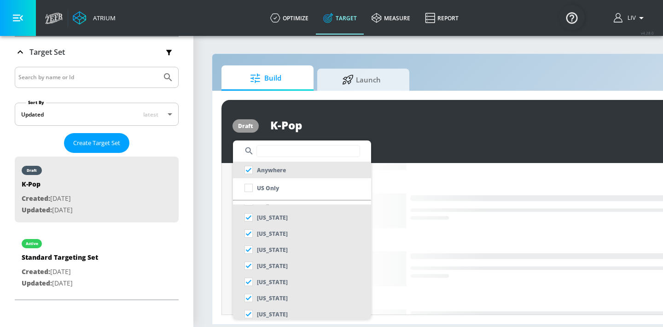
scroll to position [22, 0]
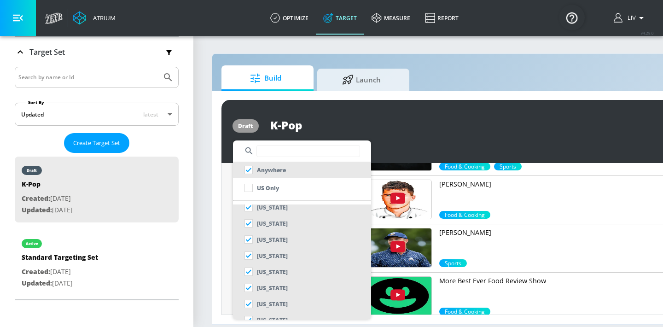
click at [317, 151] on input "text" at bounding box center [308, 151] width 104 height 12
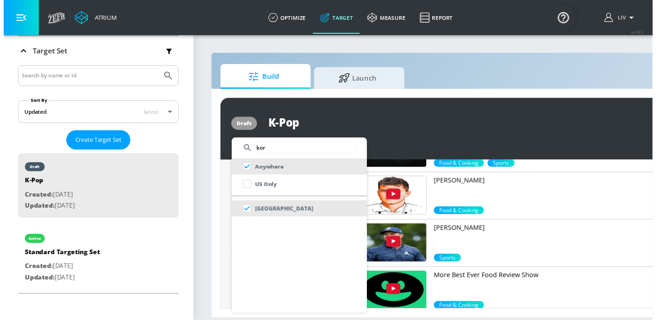
scroll to position [0, 0]
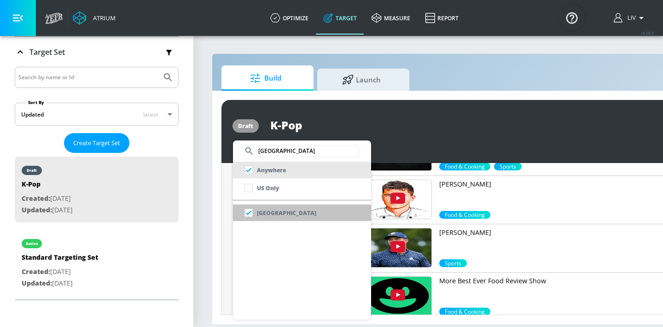
type input "korea"
click at [284, 217] on p "South Korea" at bounding box center [286, 213] width 59 height 10
checkbox input "false"
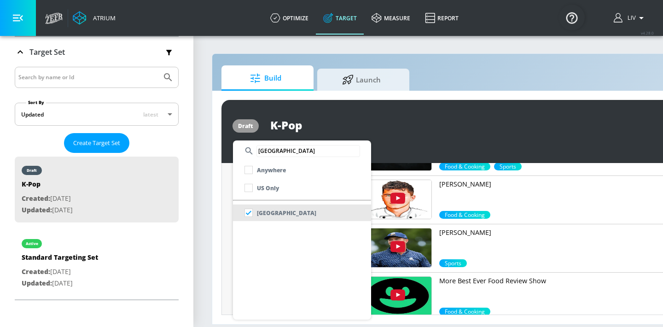
click at [540, 116] on div at bounding box center [331, 163] width 663 height 327
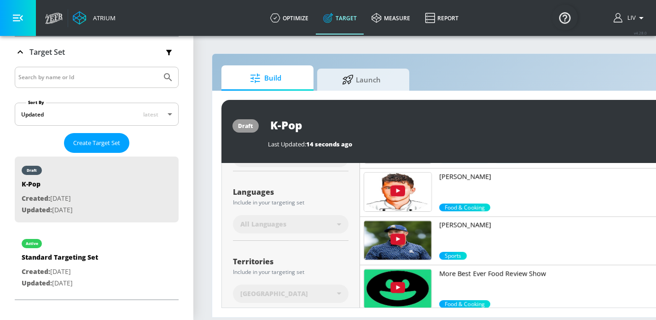
scroll to position [256, 0]
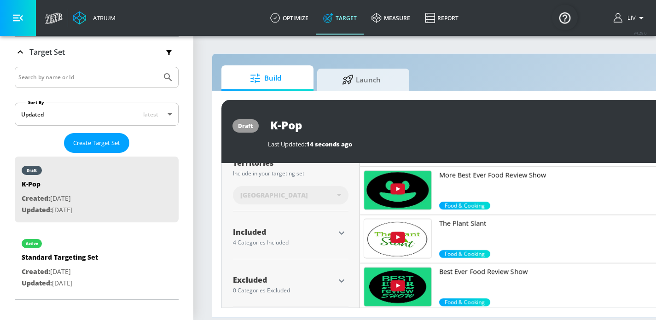
click at [339, 230] on icon "button" at bounding box center [341, 232] width 11 height 11
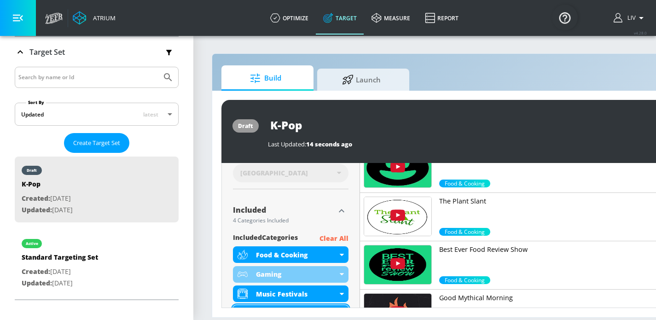
scroll to position [331, 0]
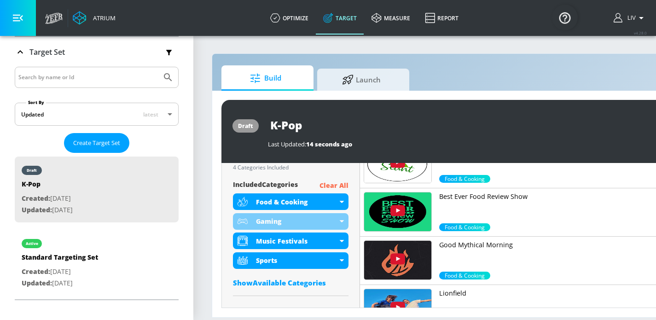
click at [338, 182] on p "Clear All" at bounding box center [334, 186] width 29 height 12
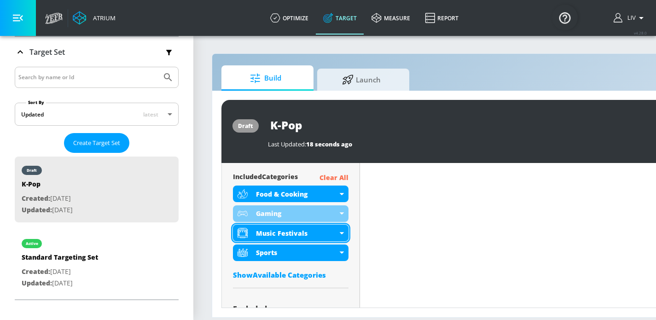
scroll to position [323, 0]
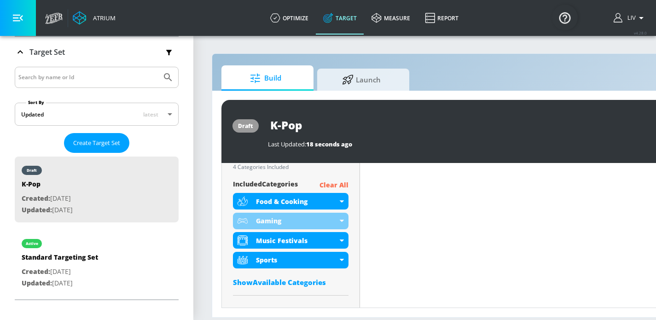
click at [337, 186] on p "Clear All" at bounding box center [334, 186] width 29 height 12
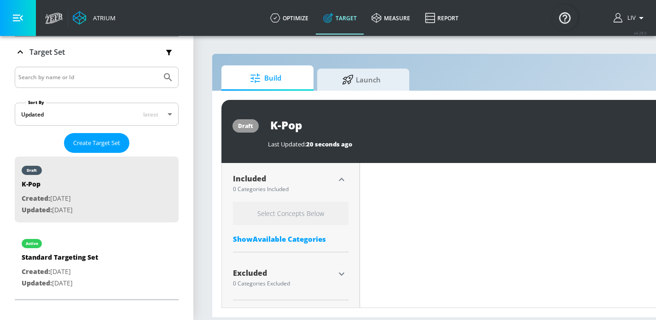
scroll to position [302, 0]
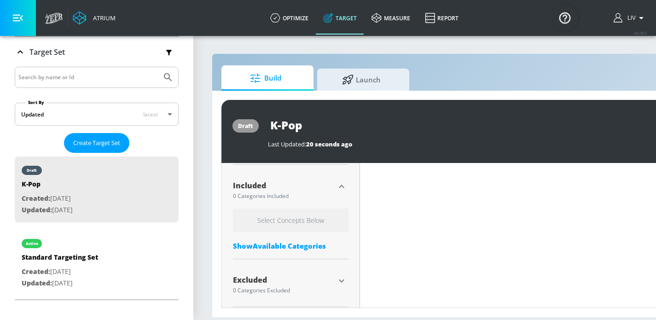
click at [307, 244] on div "Show Available Categories" at bounding box center [291, 245] width 116 height 9
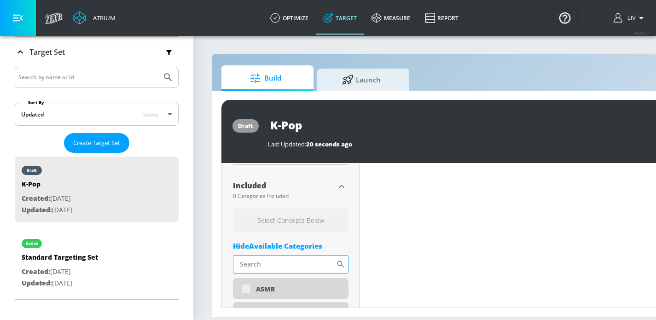
click at [276, 269] on input "Sort By" at bounding box center [284, 264] width 103 height 18
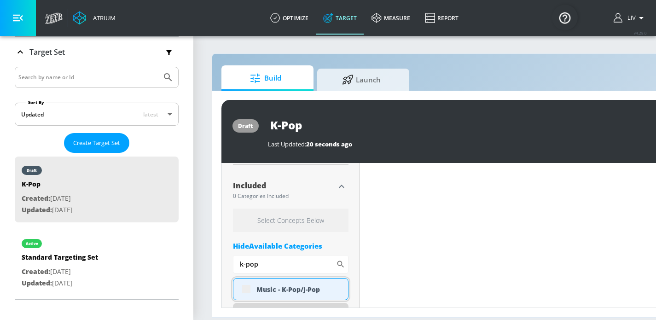
scroll to position [295, 0]
type input "k-pop"
click at [277, 289] on div "Music - K-Pop/J-Pop" at bounding box center [298, 289] width 85 height 9
checkbox input "true"
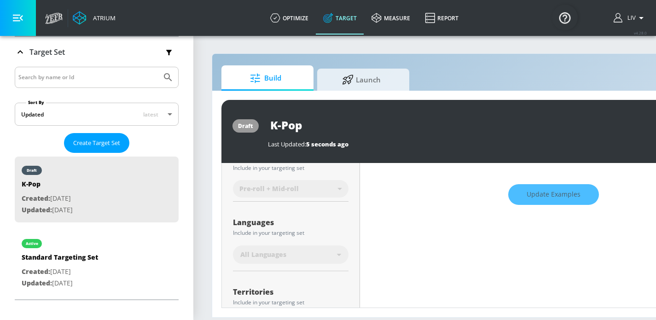
scroll to position [134, 0]
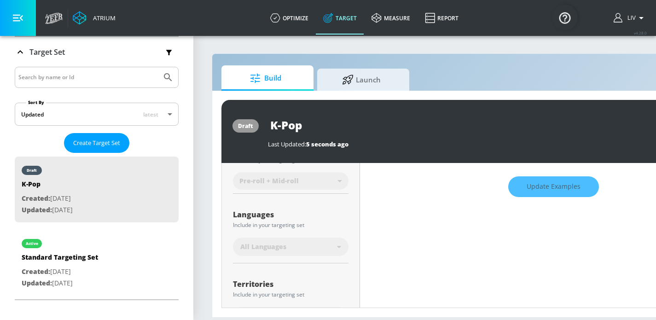
click at [522, 192] on div "Update Examples" at bounding box center [553, 187] width 387 height 32
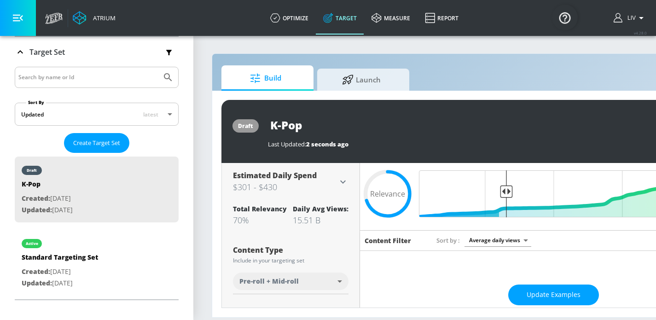
scroll to position [26, 0]
click at [543, 290] on span "Update Examples" at bounding box center [554, 296] width 54 height 12
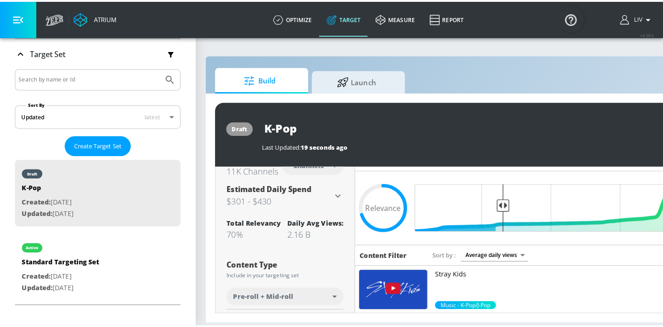
scroll to position [0, 0]
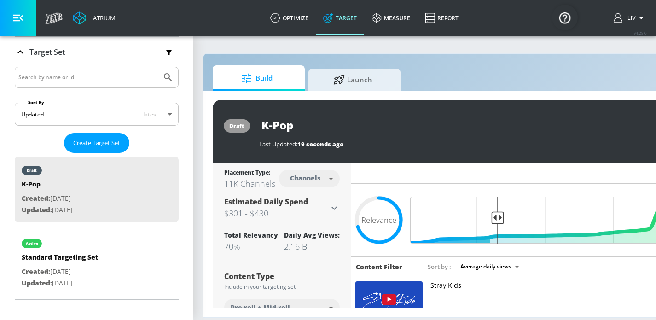
click at [514, 271] on body "Atrium optimize Target measure Report optimize Target measure Report v 4.28.0 L…" at bounding box center [319, 160] width 656 height 320
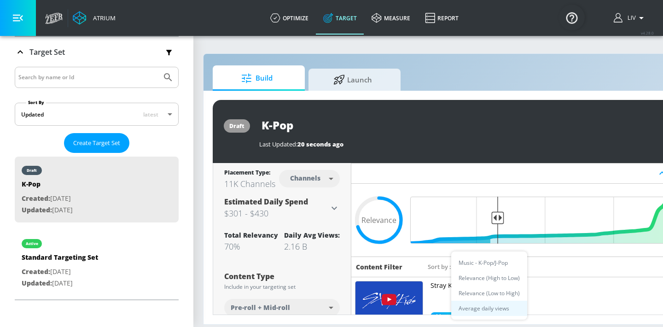
click at [509, 273] on li "Relevance (High to Low)" at bounding box center [489, 277] width 76 height 15
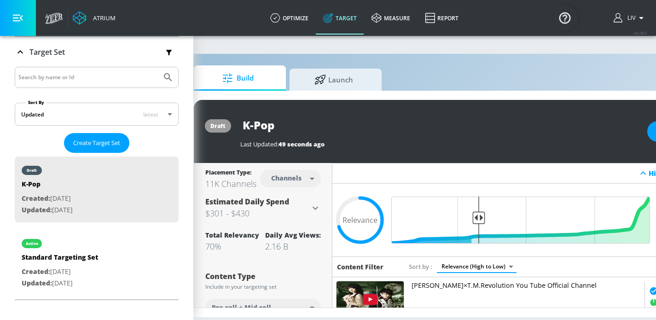
click at [495, 257] on body "Atrium optimize Target measure Report optimize Target measure Report v 4.28.0 L…" at bounding box center [300, 160] width 656 height 320
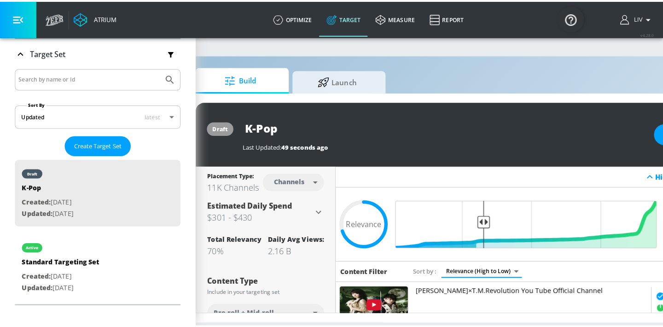
scroll to position [0, 28]
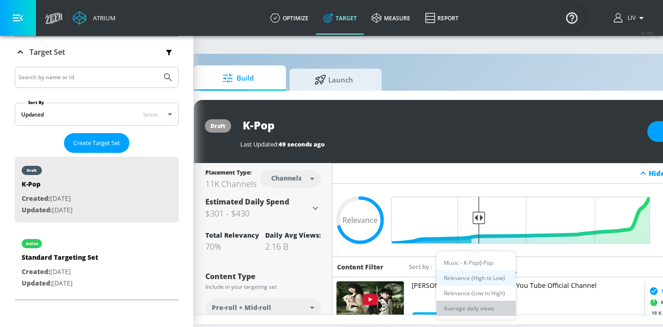
click at [488, 305] on li "Average daily views" at bounding box center [476, 308] width 79 height 15
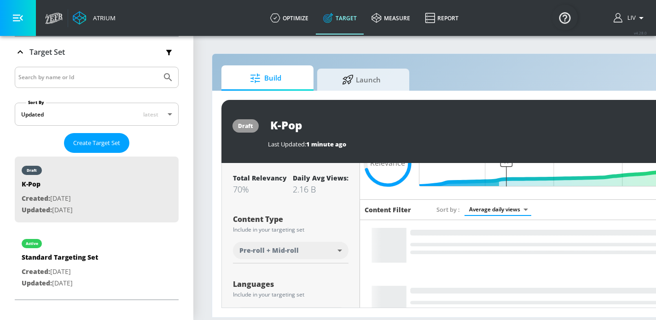
scroll to position [58, 0]
click at [505, 206] on body "Atrium optimize Target measure Report optimize Target measure Report v 4.28.0 L…" at bounding box center [328, 160] width 656 height 320
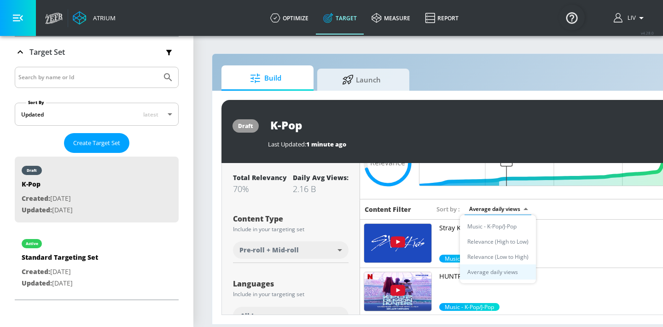
click at [576, 99] on div at bounding box center [331, 163] width 663 height 327
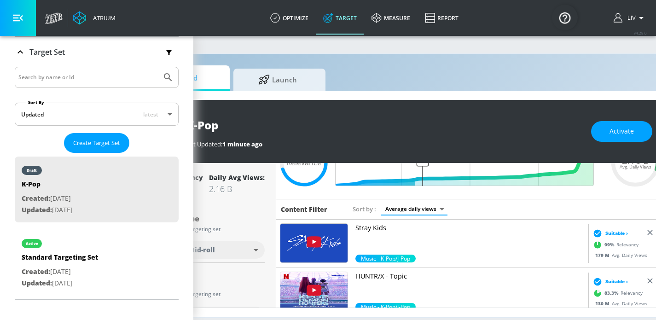
scroll to position [0, 120]
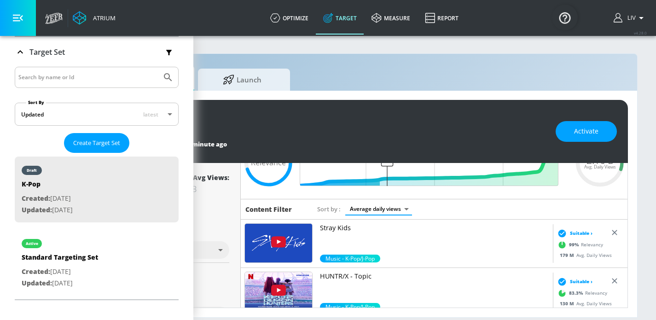
click at [612, 279] on icon at bounding box center [614, 280] width 5 height 5
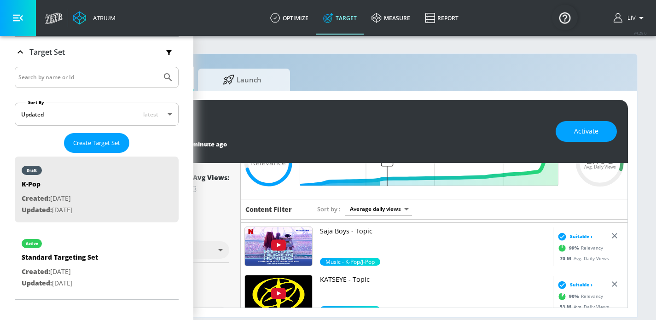
scroll to position [45, 0]
click at [612, 236] on icon at bounding box center [614, 235] width 5 height 5
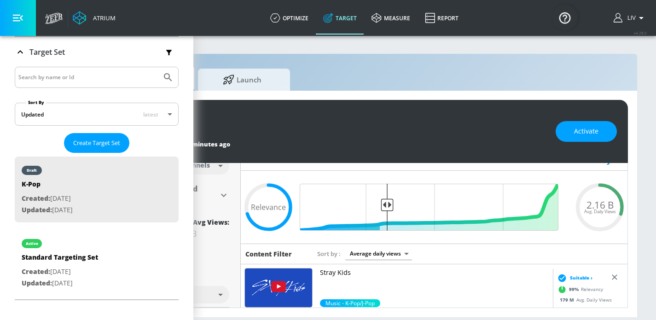
scroll to position [0, 0]
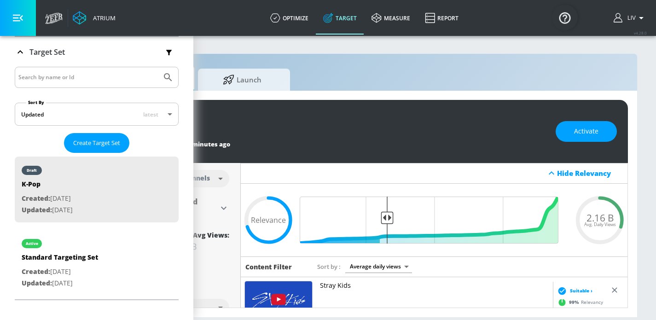
click at [403, 262] on body "Atrium optimize Target measure Report optimize Target measure Report v 4.28.0 L…" at bounding box center [209, 160] width 656 height 320
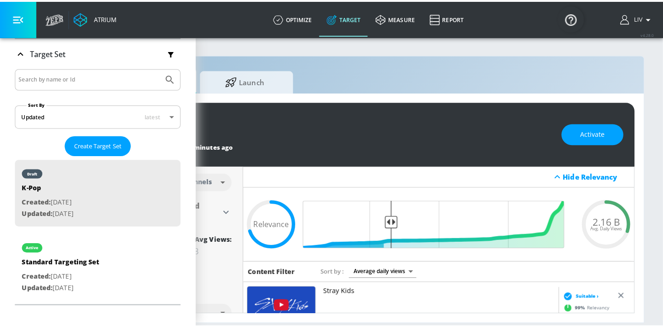
scroll to position [0, 119]
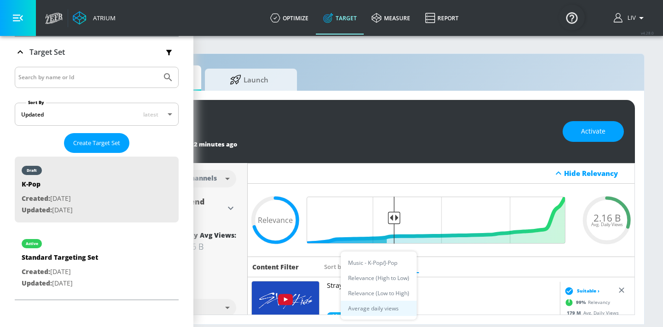
click at [396, 264] on li "Music - K-Pop/J-Pop" at bounding box center [379, 262] width 76 height 15
type input "561f48bf-d391-4e57-b98f-1df060e7eb88"
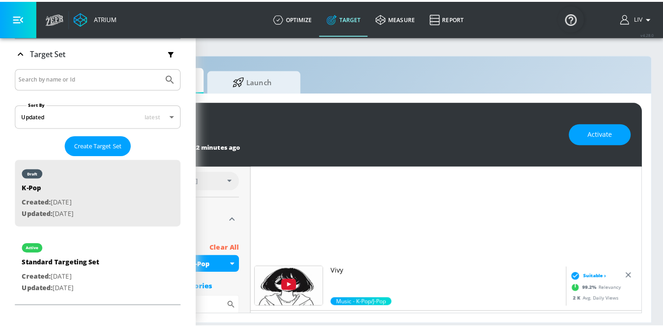
scroll to position [1222, 0]
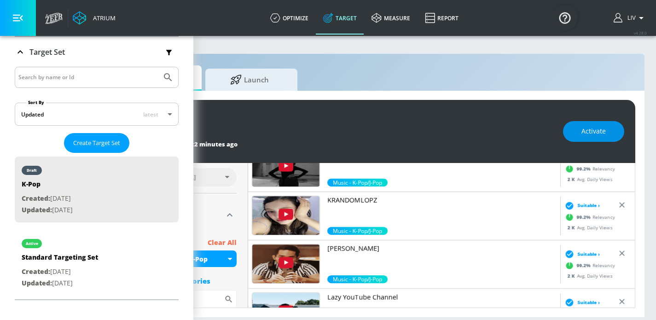
click at [578, 140] on button "Activate" at bounding box center [593, 131] width 61 height 21
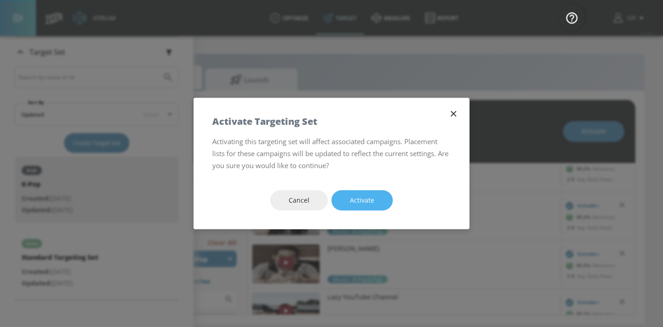
click at [382, 203] on button "Activate" at bounding box center [362, 200] width 61 height 21
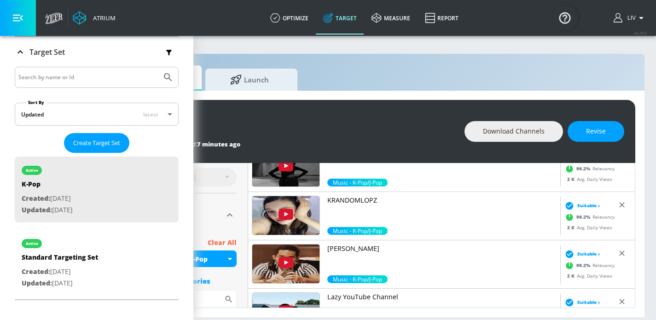
scroll to position [888, 0]
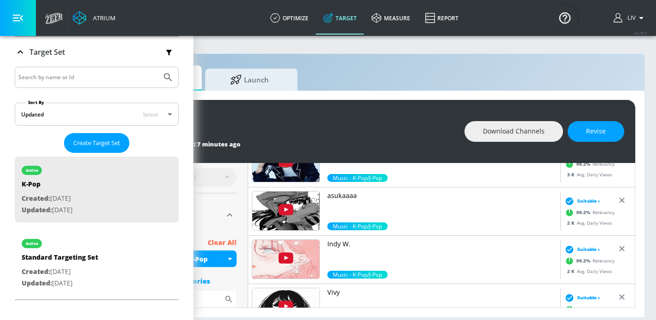
click at [584, 70] on div "Build Launch" at bounding box center [373, 77] width 526 height 25
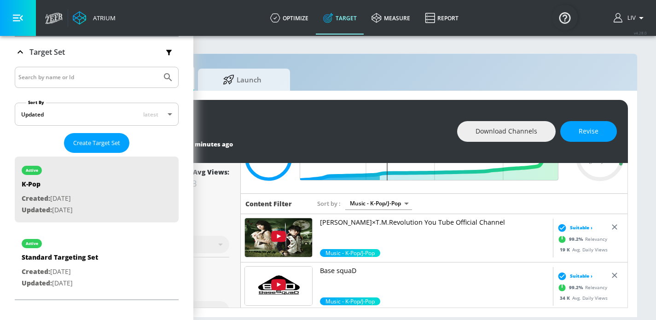
scroll to position [19, 0]
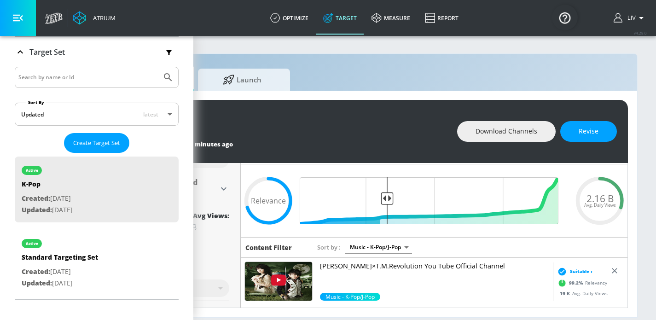
click at [607, 75] on div "Build Launch" at bounding box center [365, 77] width 526 height 25
click at [531, 131] on span "Download Channels" at bounding box center [507, 132] width 62 height 12
click at [479, 92] on div "active K-Pop Last Updated: 13 minutes ago Downloading Revise Placement Type: 11…" at bounding box center [365, 204] width 544 height 227
click at [501, 67] on div "Build Launch" at bounding box center [365, 77] width 526 height 25
